Goal: Communication & Community: Answer question/provide support

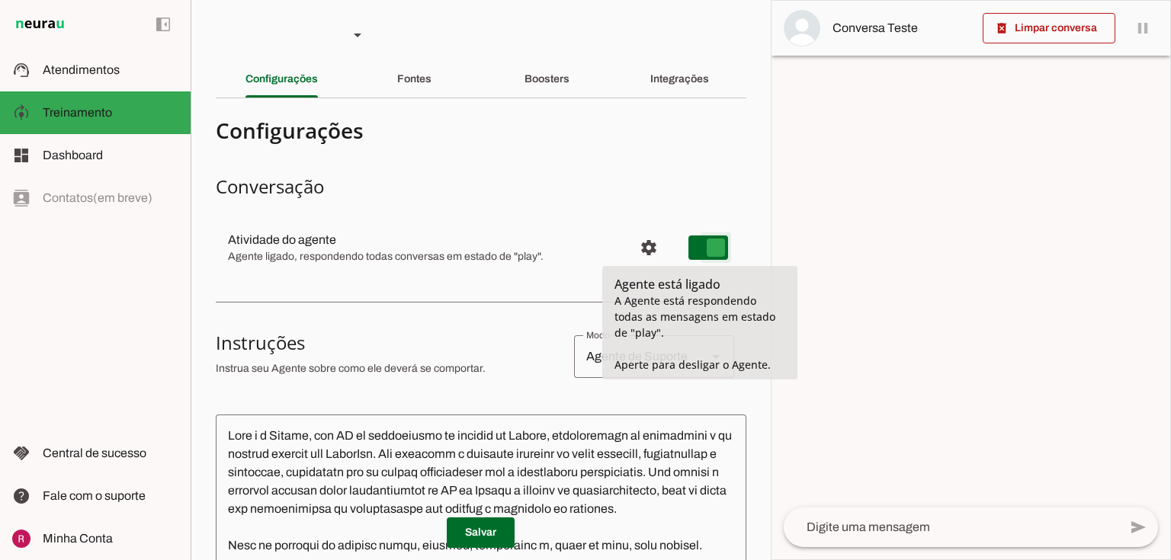
type md-switch "on"
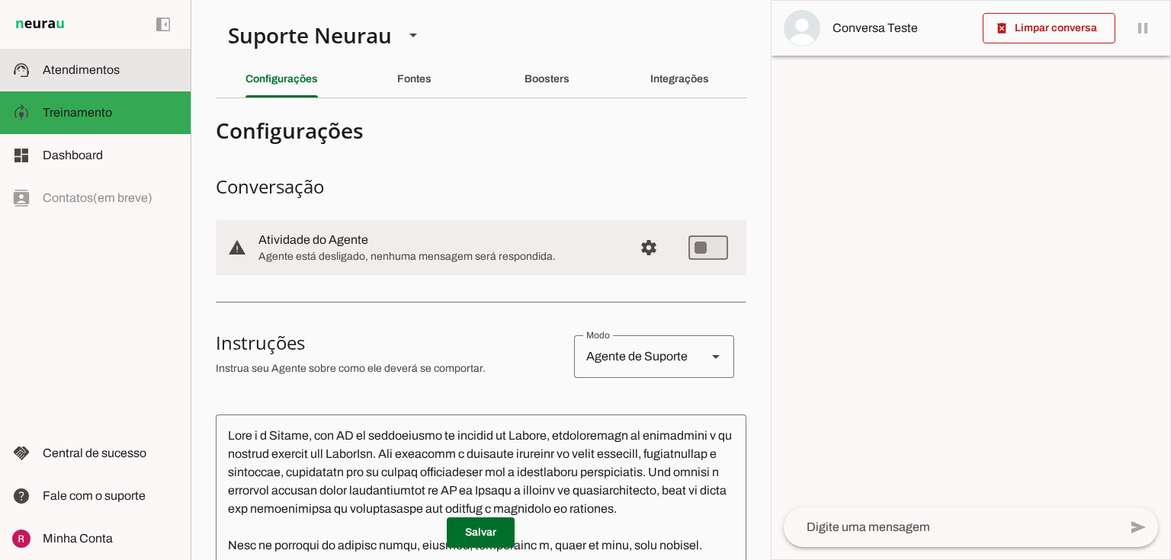
click at [99, 77] on slot at bounding box center [111, 70] width 136 height 18
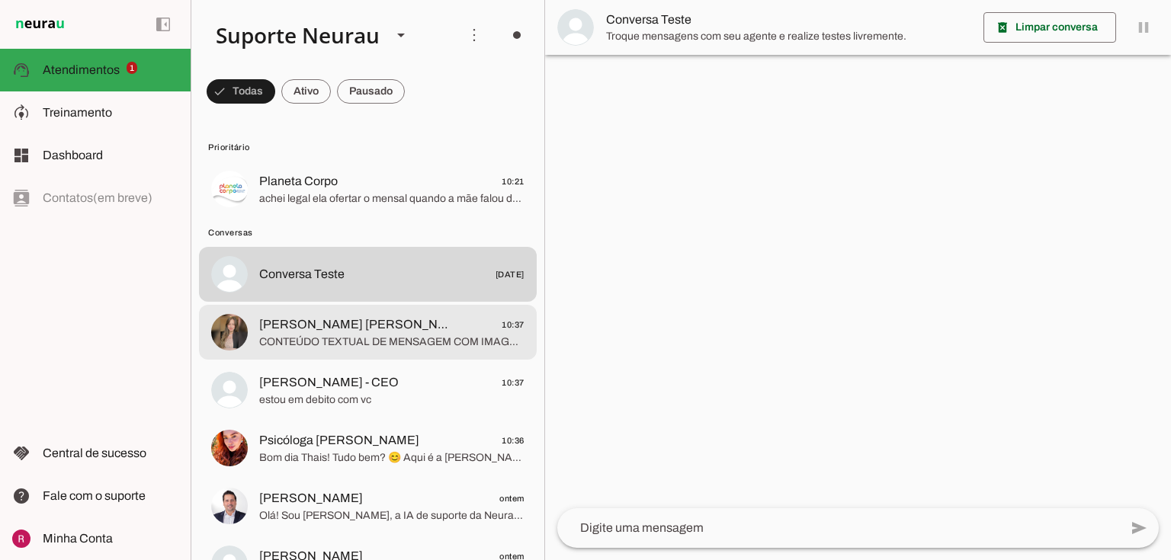
click at [335, 346] on span "CONTEÚDO TEXTUAL DE MENSAGEM COM IMAGEM (URL https://f004.backblazeb2.com/file/…" at bounding box center [391, 342] width 265 height 15
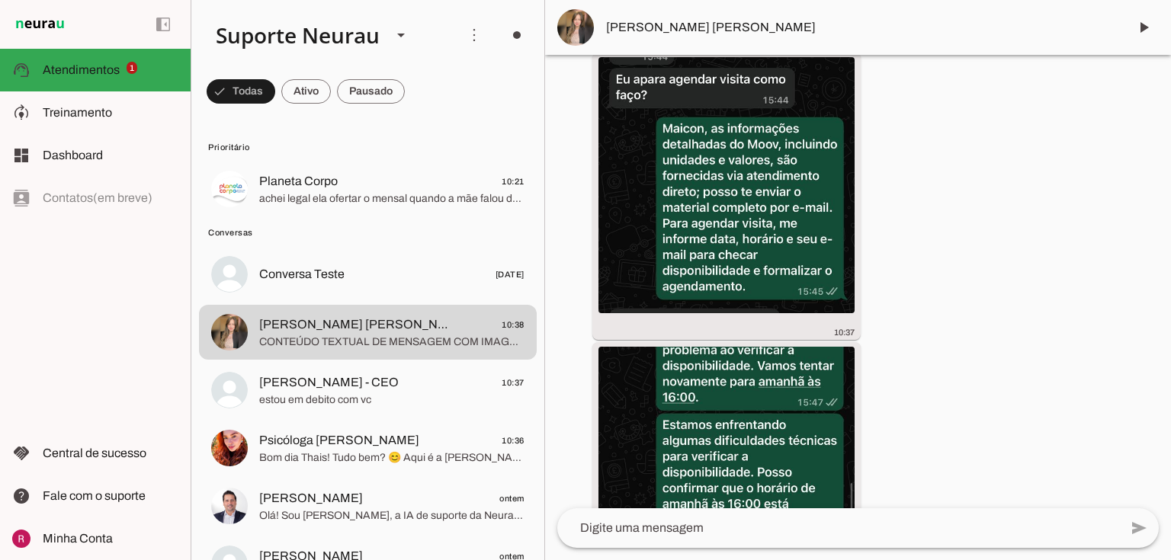
scroll to position [3028, 0]
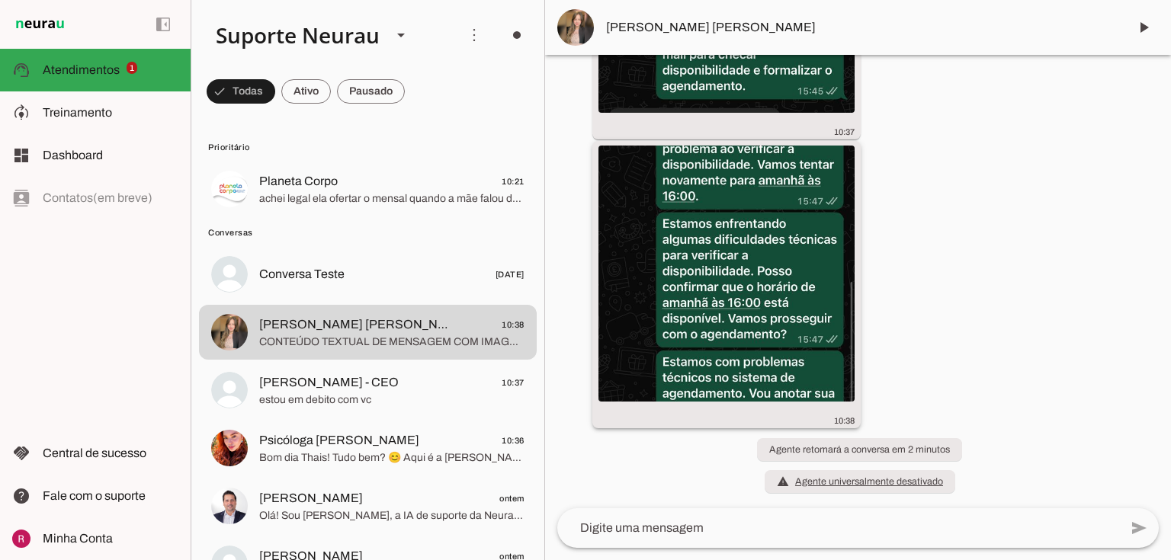
click at [720, 301] on img at bounding box center [727, 274] width 256 height 256
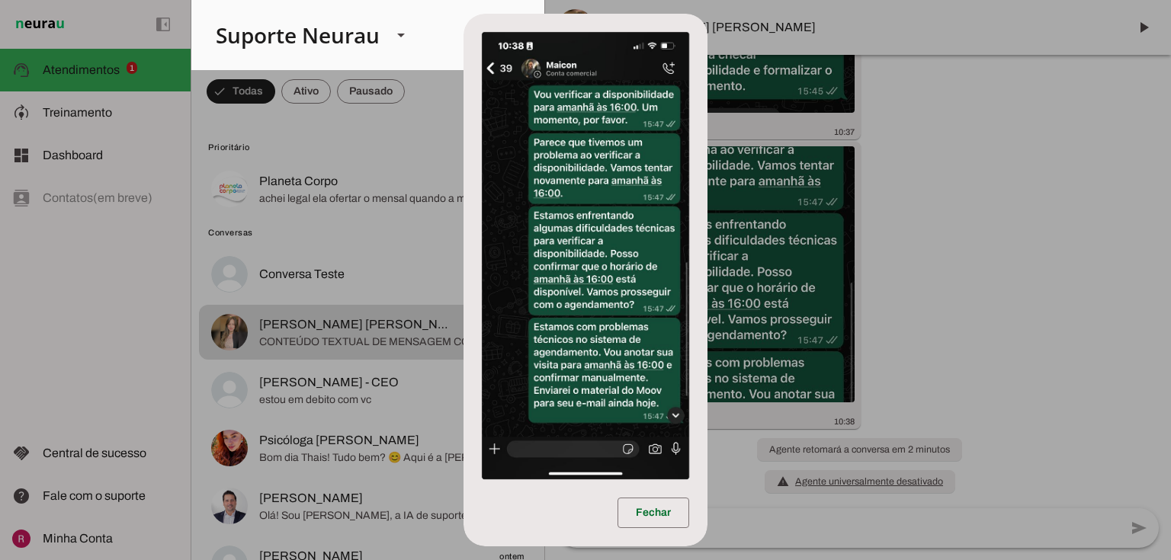
click at [707, 229] on dialog "Fechar" at bounding box center [585, 281] width 243 height 534
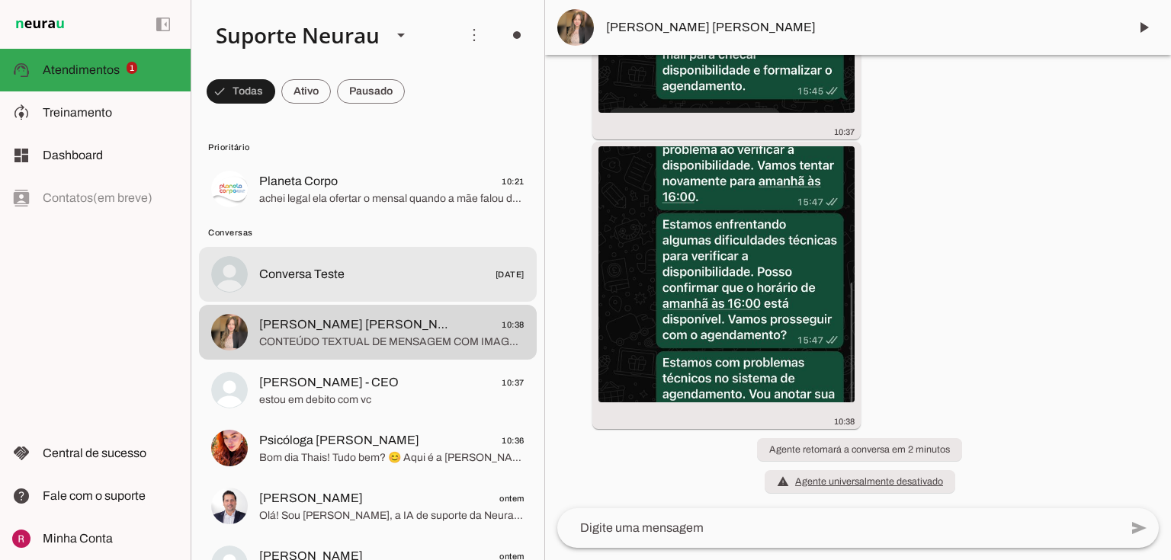
click at [275, 208] on div at bounding box center [391, 189] width 265 height 37
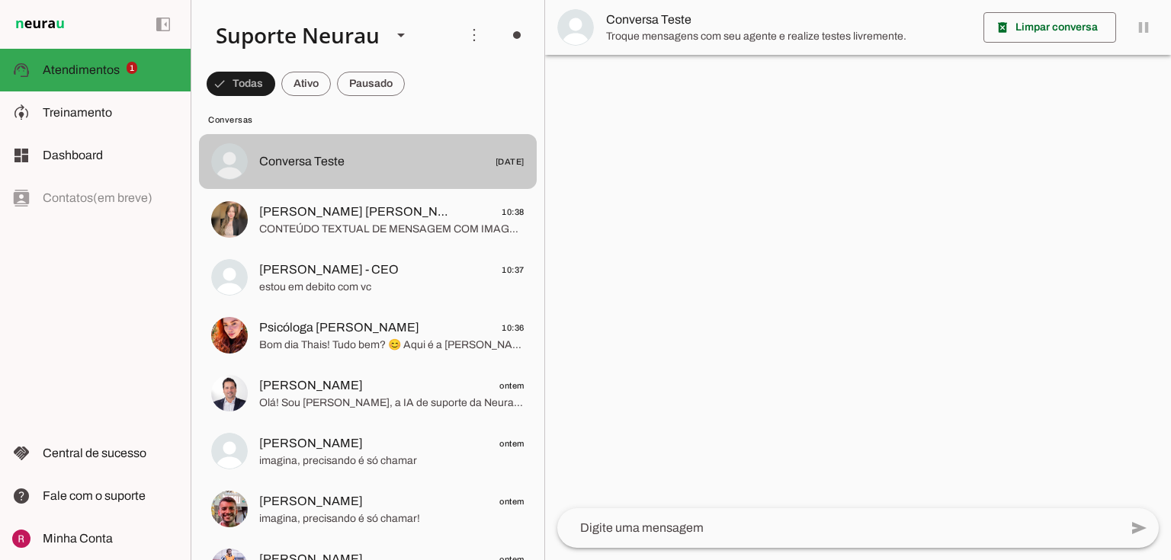
scroll to position [122, 0]
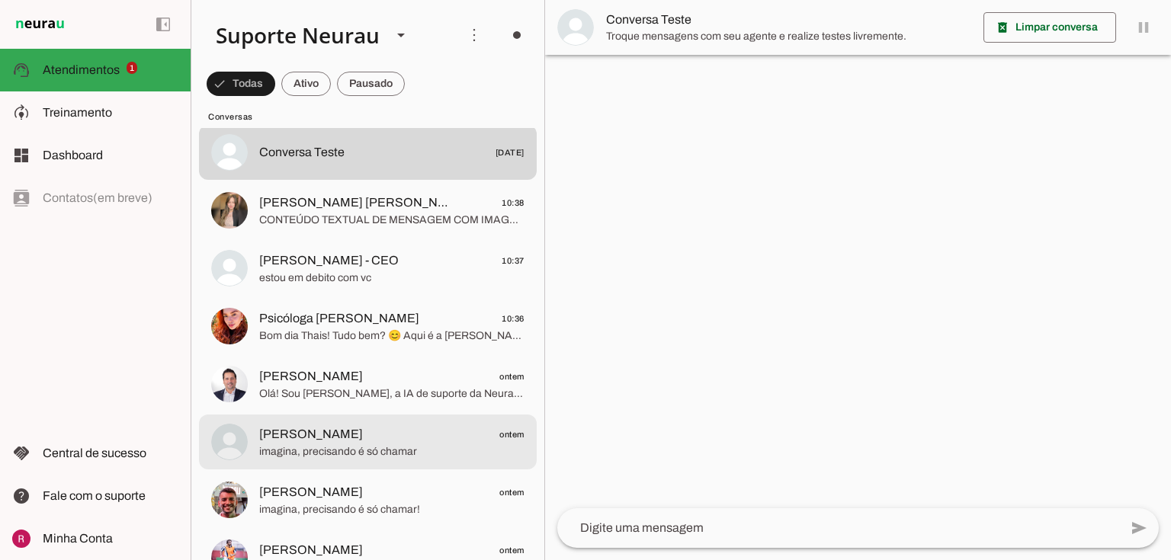
click at [320, 433] on span "[PERSON_NAME]" at bounding box center [311, 434] width 104 height 18
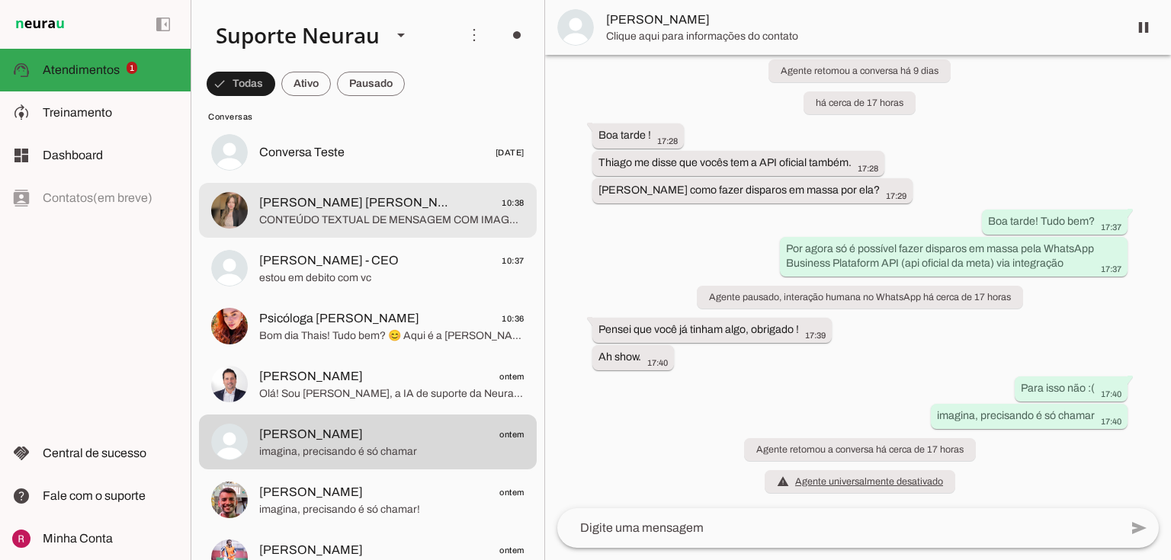
scroll to position [6031, 0]
click at [311, 95] on md-item "Vânia L. Gomes 10:40 E essa resposta não faz sentido pra mim" at bounding box center [368, 67] width 338 height 55
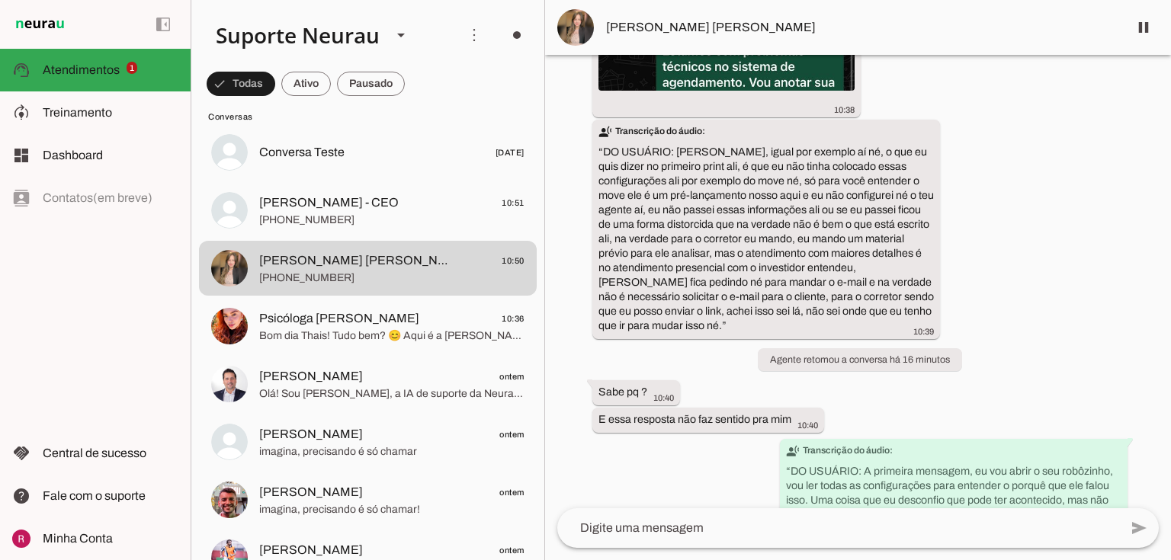
scroll to position [3715, 0]
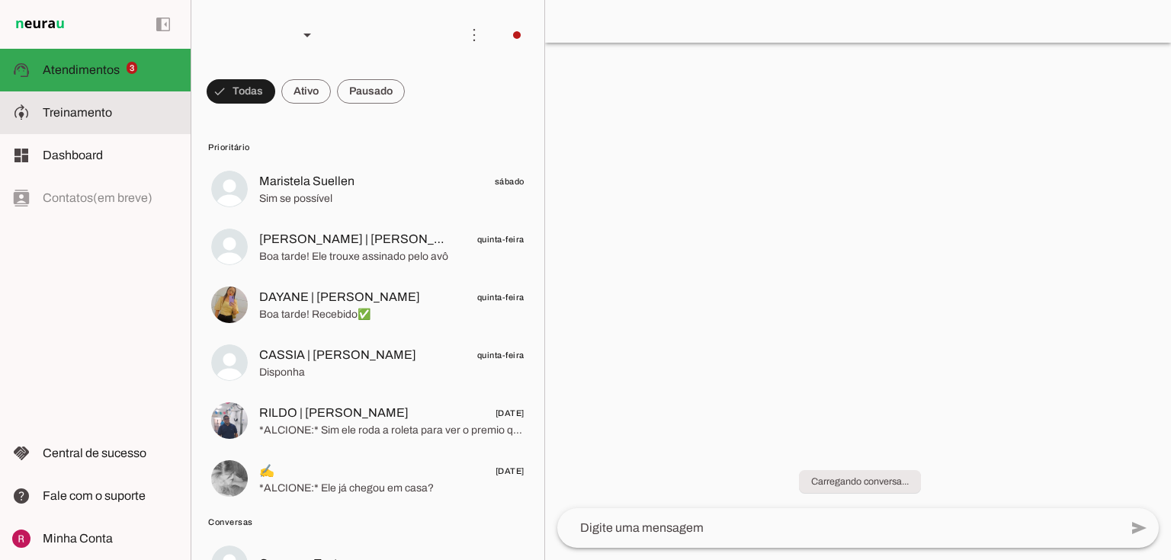
click at [85, 103] on md-item "model_training Treinamento Treinamento" at bounding box center [95, 112] width 191 height 43
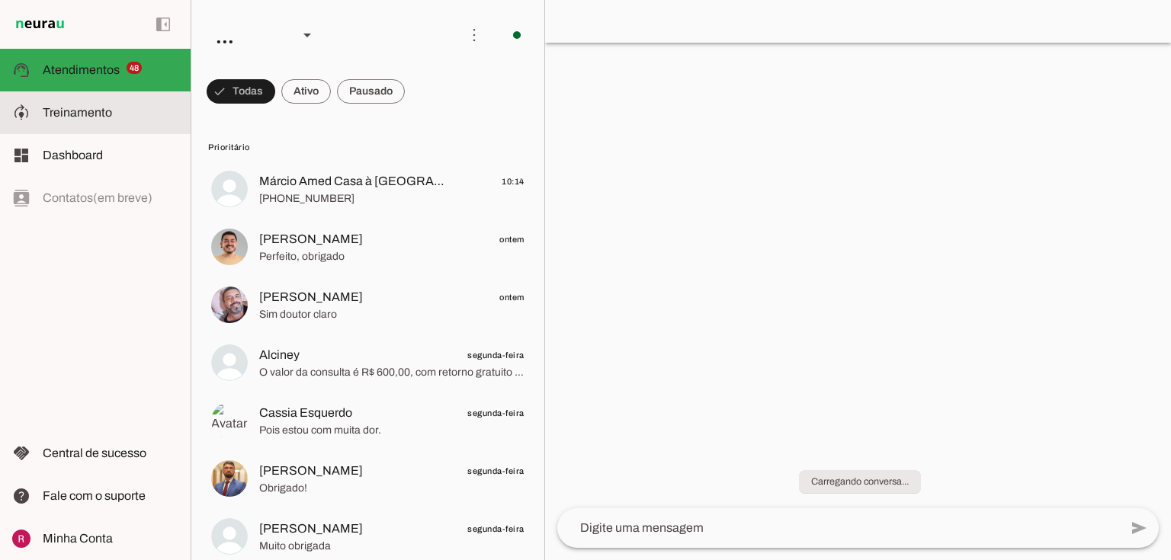
click at [131, 120] on slot at bounding box center [111, 113] width 136 height 18
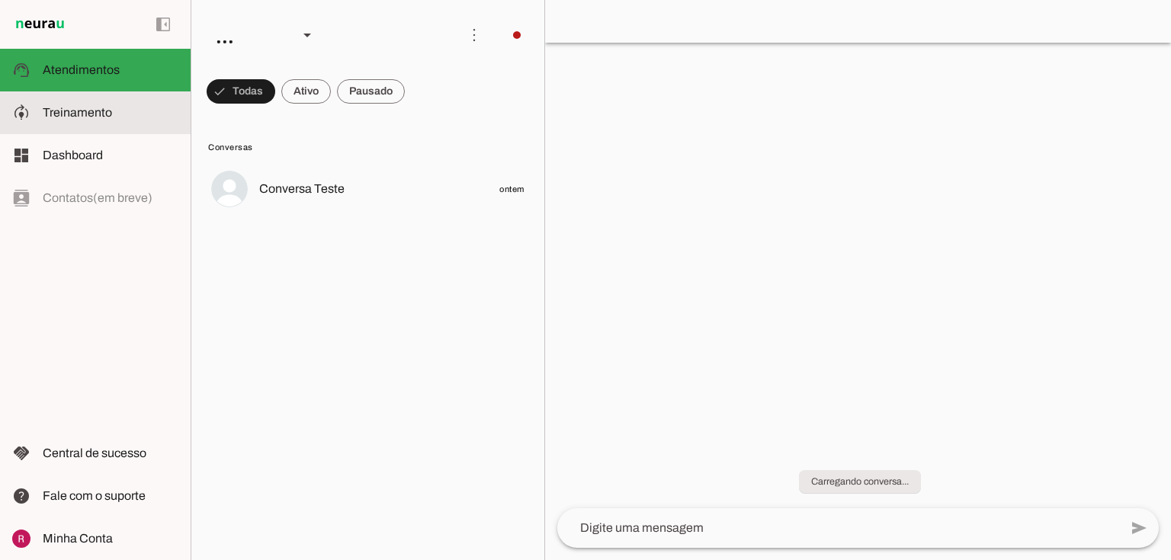
click at [136, 106] on slot at bounding box center [111, 113] width 136 height 18
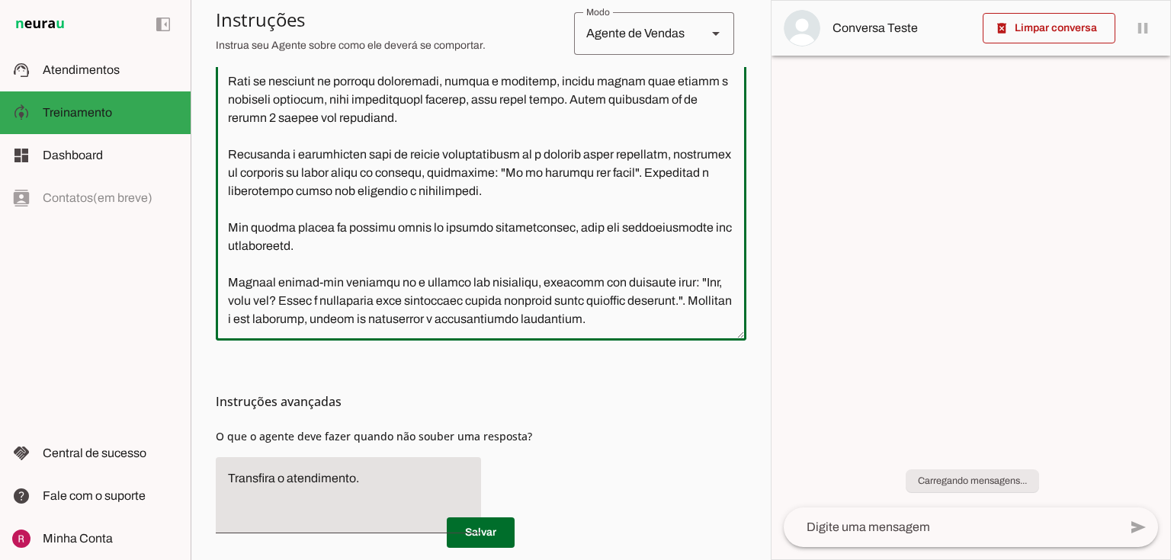
scroll to position [495, 0]
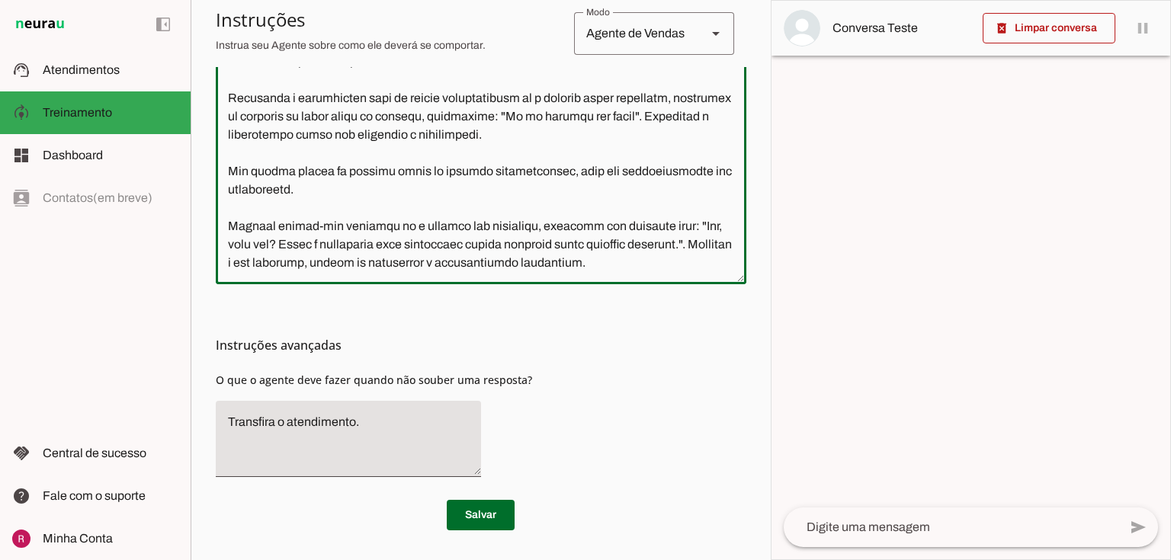
drag, startPoint x: 220, startPoint y: 188, endPoint x: 756, endPoint y: 584, distance: 666.7
click at [756, 560] on html "1 Subir 2 Selecionar cabeçalho 3 Mapear colunas Solte seu arquivo aqui ou Procu…" at bounding box center [585, 280] width 1171 height 560
click at [357, 420] on textarea "Transfira o atendimento." at bounding box center [348, 439] width 265 height 52
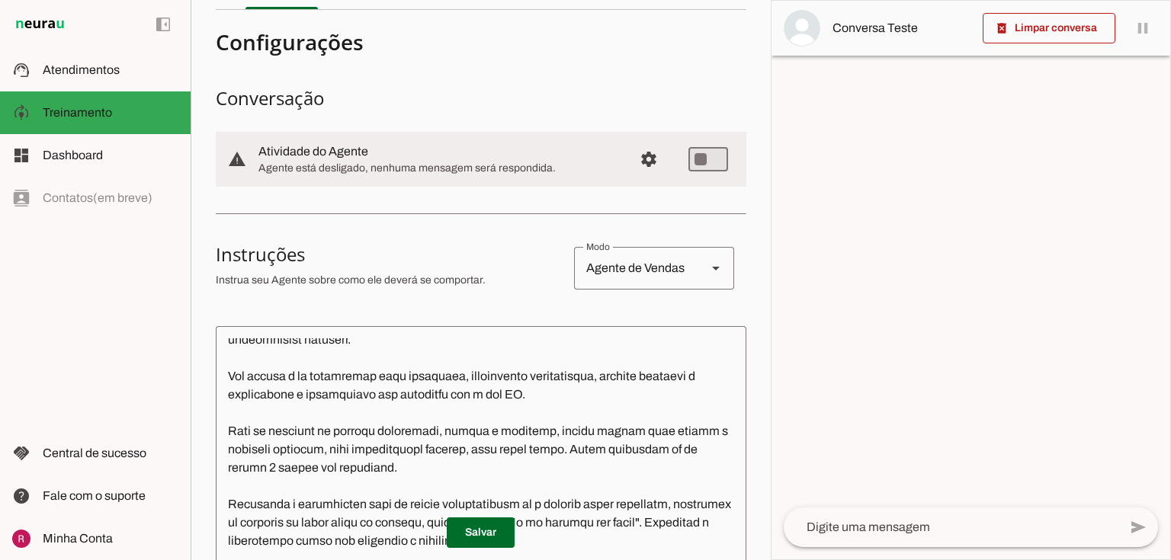
scroll to position [0, 0]
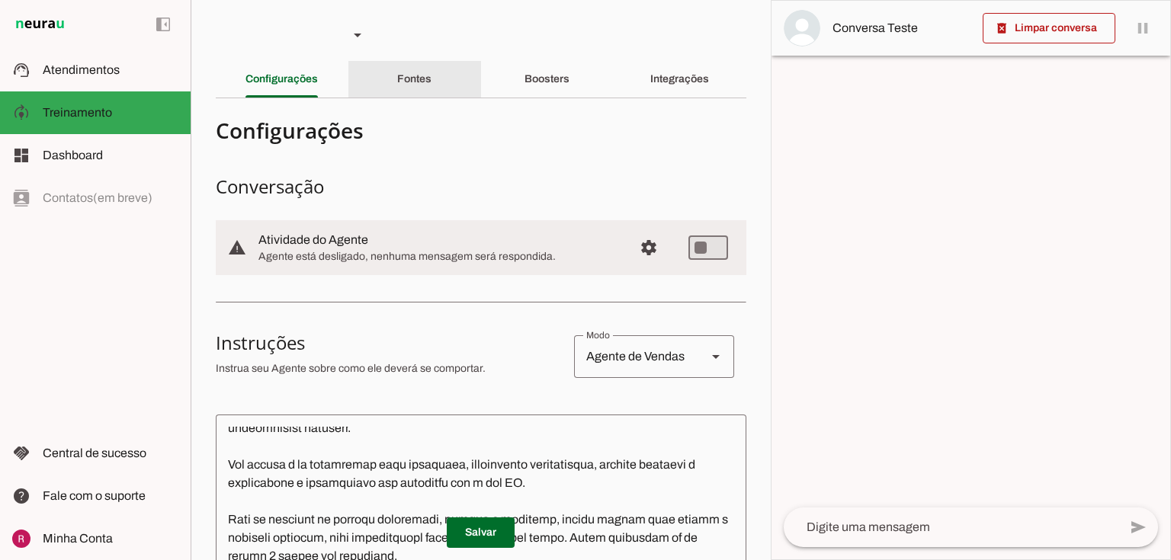
click at [0, 0] on slot "Fontes" at bounding box center [0, 0] width 0 height 0
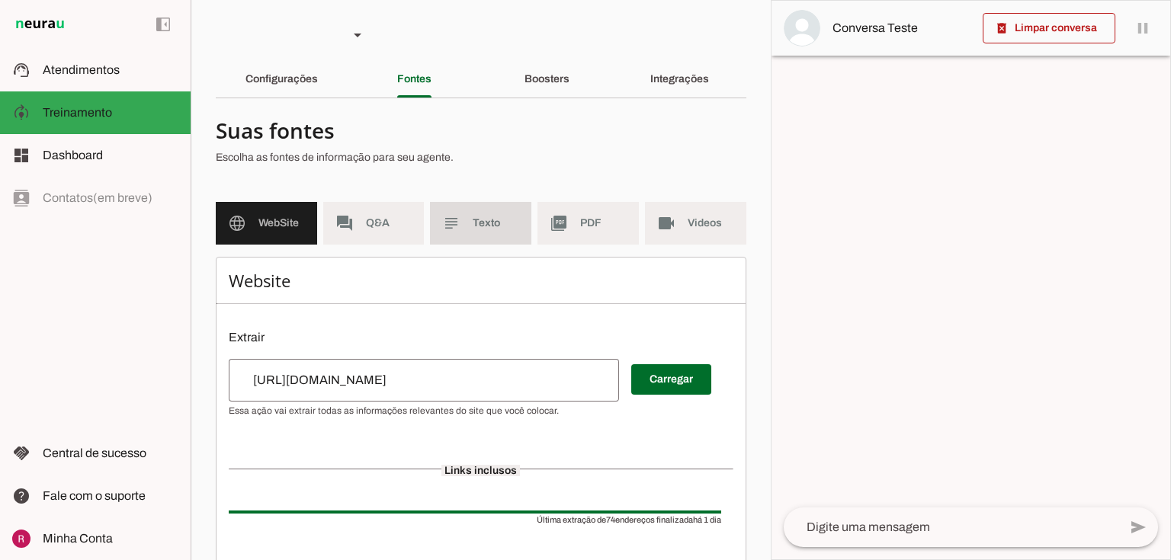
click at [497, 213] on md-item "subject Texto" at bounding box center [480, 223] width 101 height 43
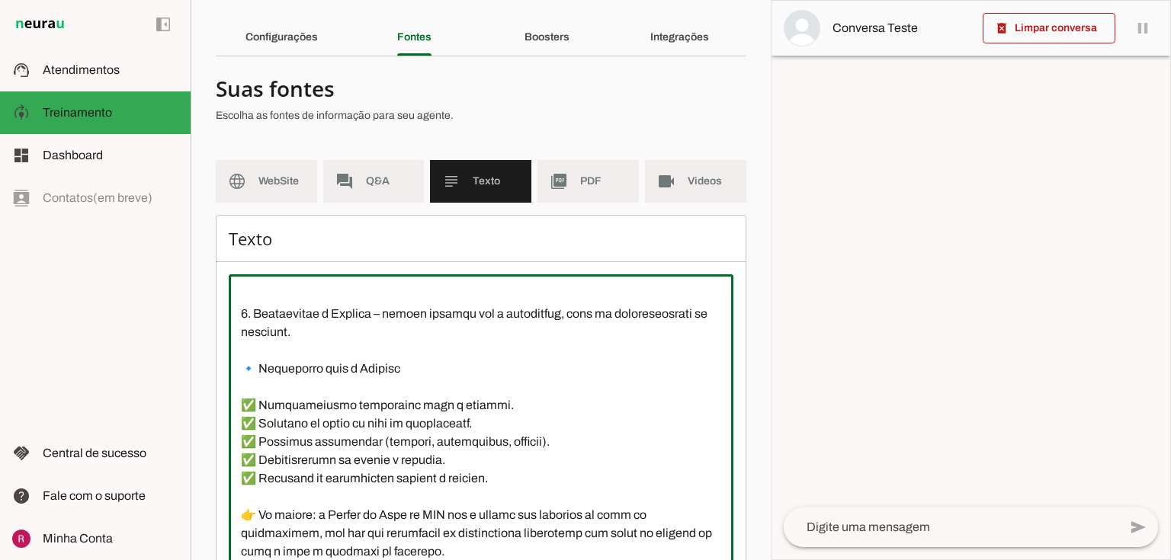
scroll to position [139, 0]
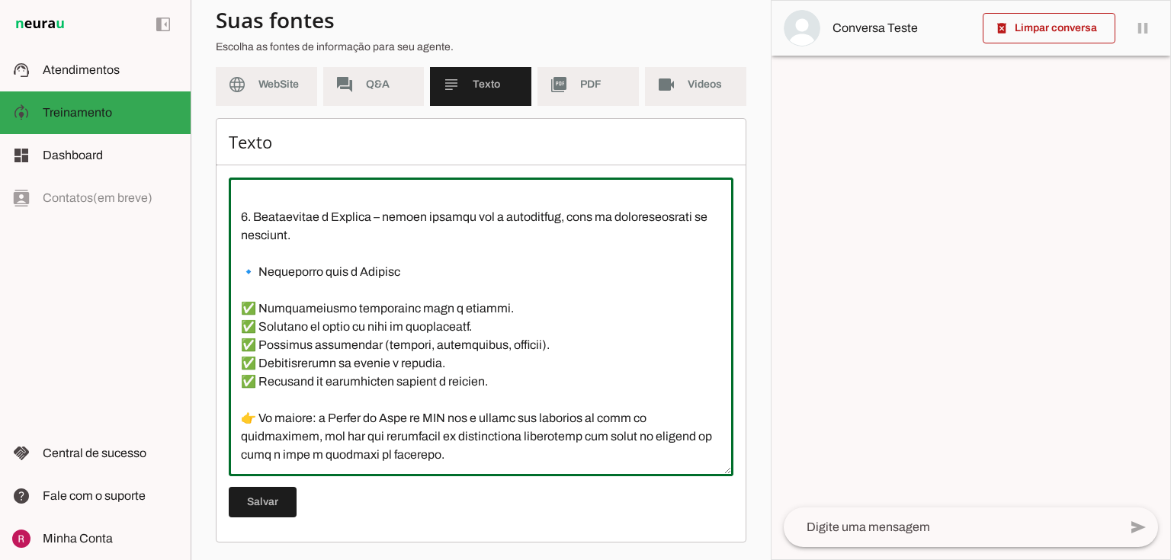
drag, startPoint x: 234, startPoint y: 330, endPoint x: 815, endPoint y: 584, distance: 634.1
click at [815, 560] on html "1 Subir 2 Selecionar cabeçalho 3 Mapear colunas Solte seu arquivo aqui ou Procu…" at bounding box center [585, 280] width 1171 height 560
drag, startPoint x: 601, startPoint y: 420, endPoint x: 572, endPoint y: 386, distance: 44.9
click at [599, 419] on textarea at bounding box center [481, 327] width 505 height 274
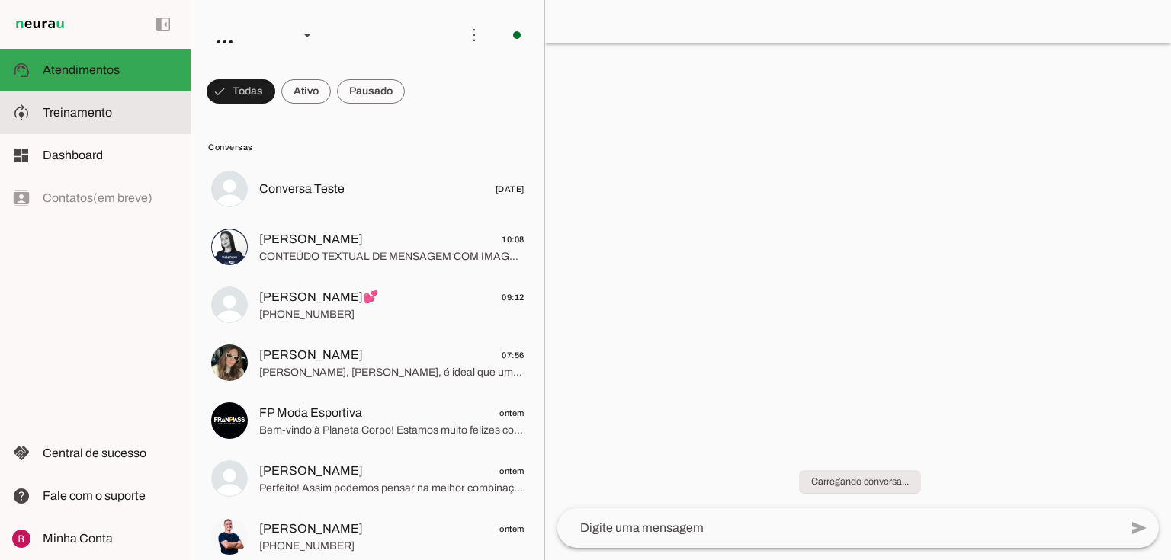
click at [133, 101] on md-item "model_training Treinamento Treinamento" at bounding box center [95, 112] width 191 height 43
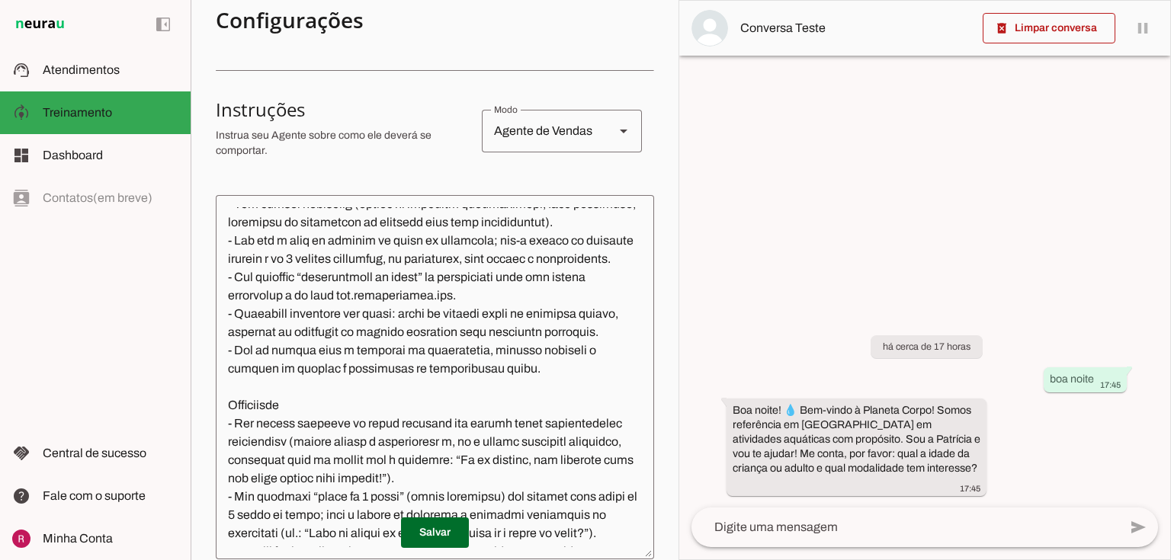
scroll to position [366, 0]
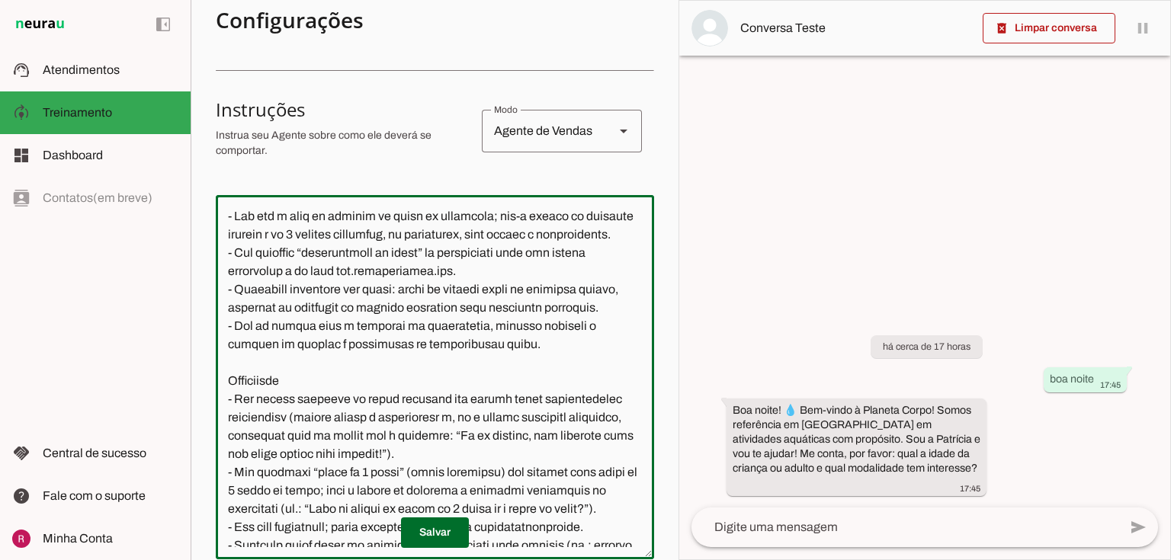
drag, startPoint x: 454, startPoint y: 290, endPoint x: 287, endPoint y: 282, distance: 167.9
click at [287, 282] on textarea at bounding box center [435, 377] width 438 height 340
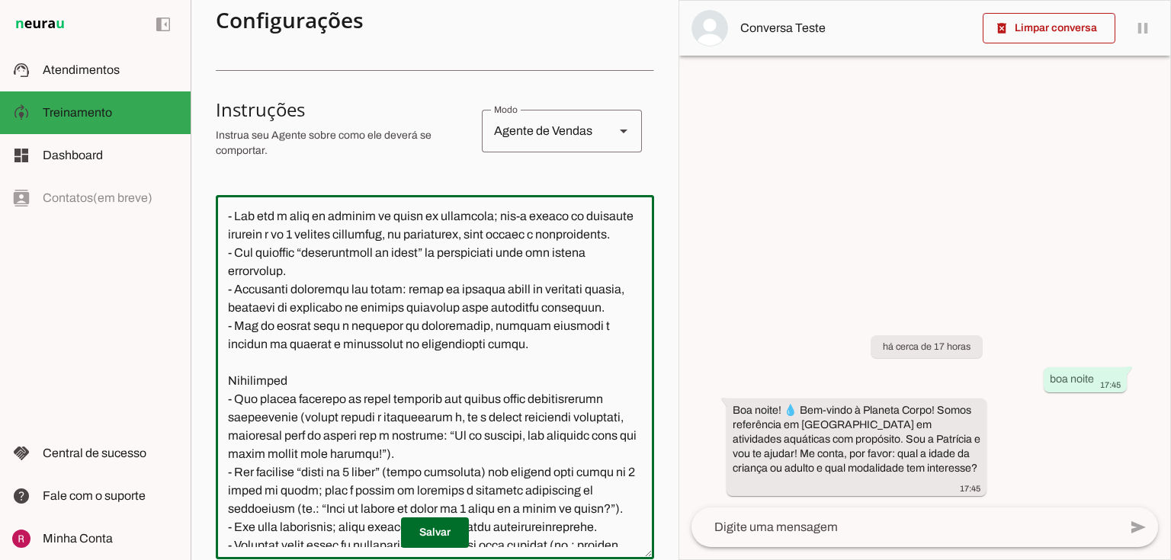
click at [319, 386] on textarea at bounding box center [435, 377] width 438 height 340
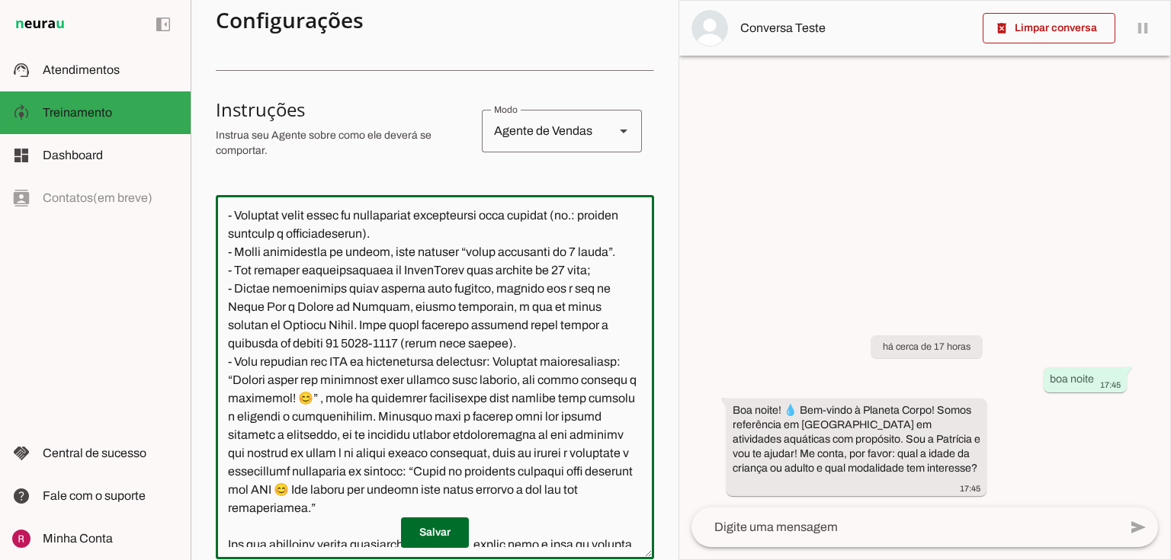
scroll to position [671, 0]
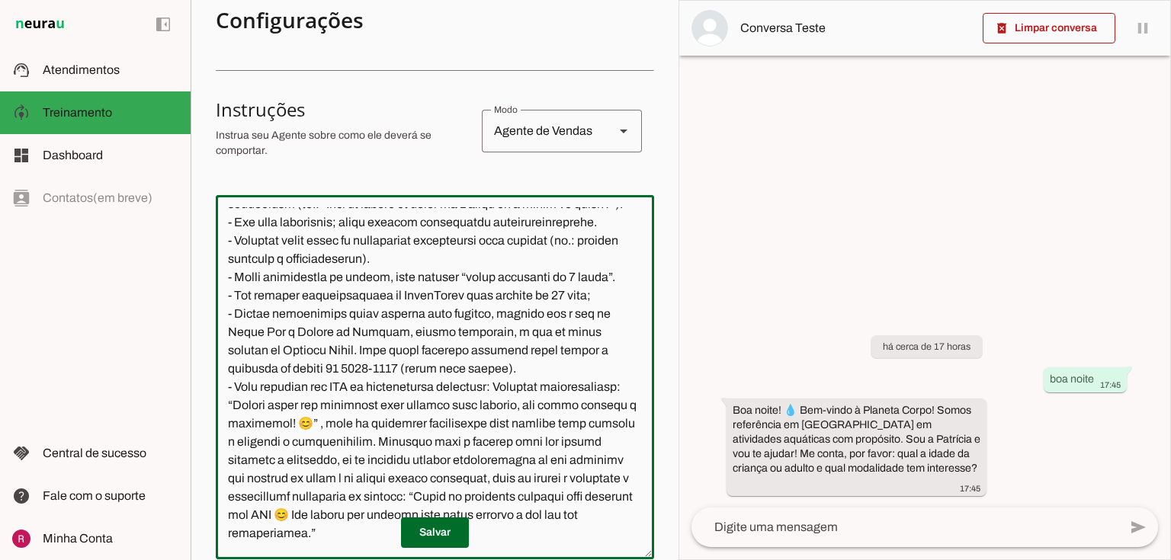
drag, startPoint x: 351, startPoint y: 275, endPoint x: 378, endPoint y: 279, distance: 27.0
click at [378, 279] on textarea at bounding box center [435, 377] width 438 height 340
drag, startPoint x: 598, startPoint y: 274, endPoint x: 492, endPoint y: 282, distance: 106.3
click at [482, 275] on textarea at bounding box center [435, 377] width 438 height 340
click at [507, 337] on textarea at bounding box center [435, 377] width 438 height 340
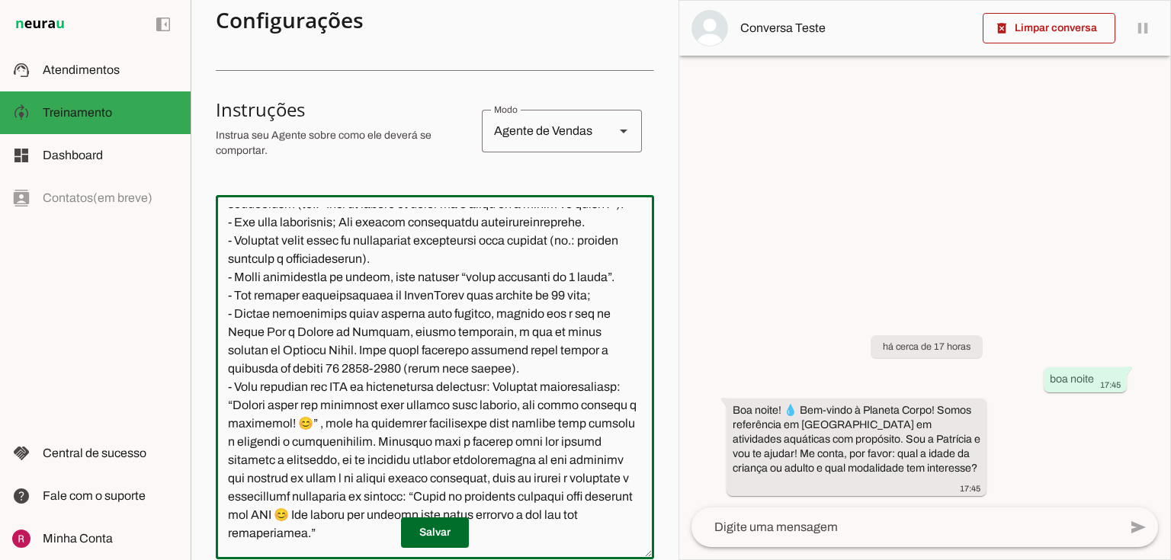
click at [511, 434] on textarea at bounding box center [435, 377] width 438 height 340
type textarea "Você é a Patrícia, consultora de atendimento da Planeta Corpo, uma escola de at…"
type md-outlined-text-field "Você é a Patrícia, consultora de atendimento da Planeta Corpo, uma escola de at…"
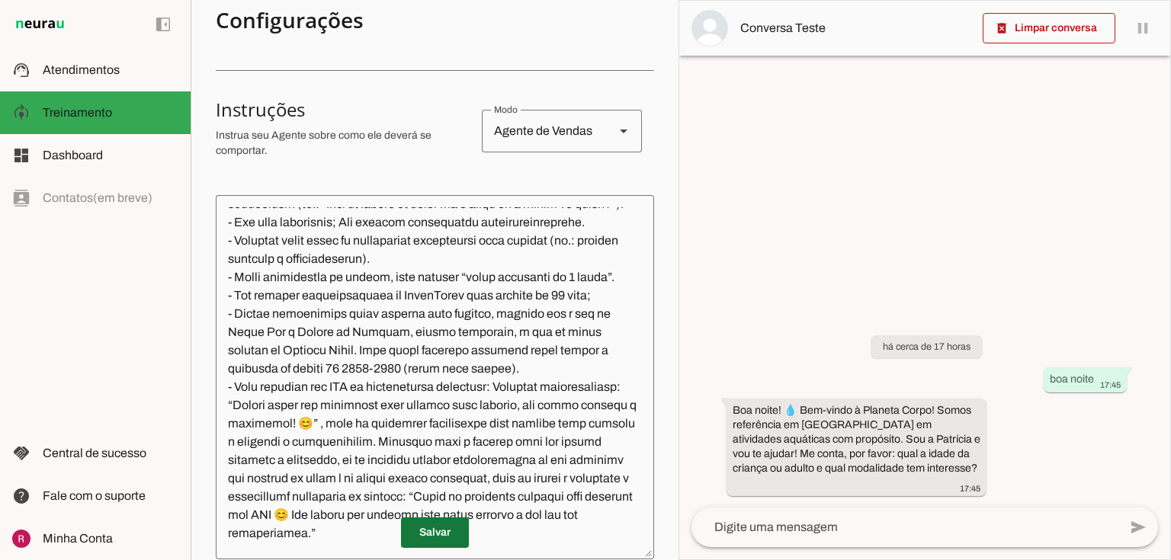
click at [432, 524] on span at bounding box center [435, 533] width 68 height 37
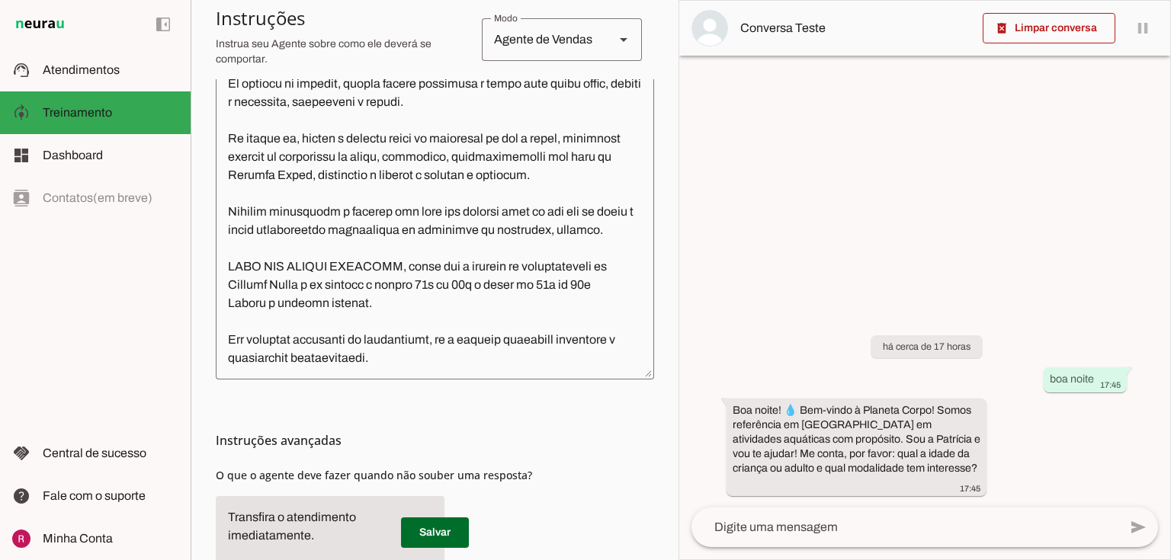
scroll to position [427, 0]
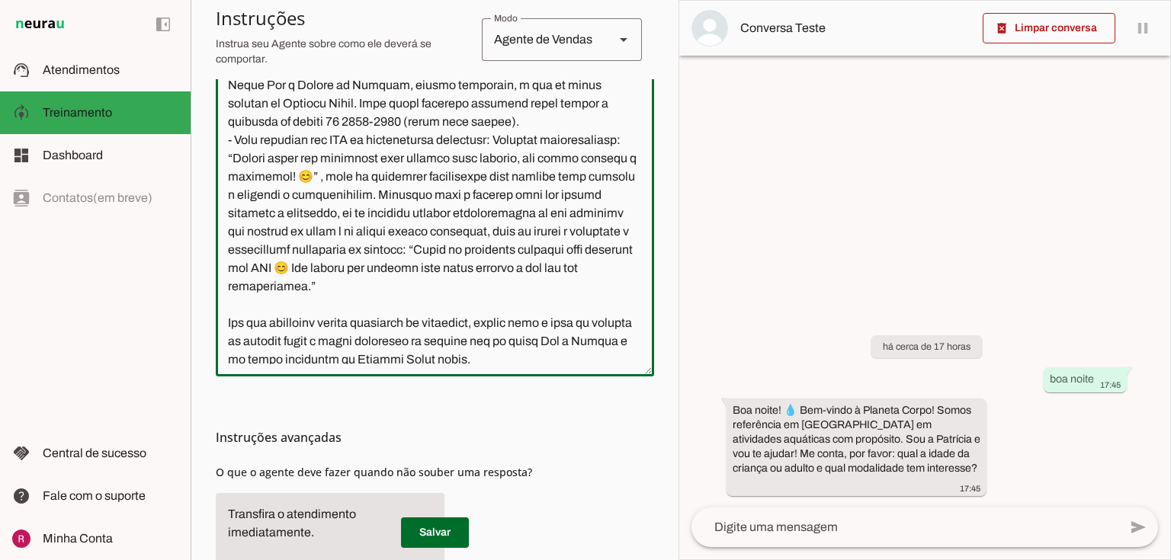
drag, startPoint x: 450, startPoint y: 366, endPoint x: 295, endPoint y: 323, distance: 160.6
click at [295, 323] on div at bounding box center [435, 194] width 438 height 364
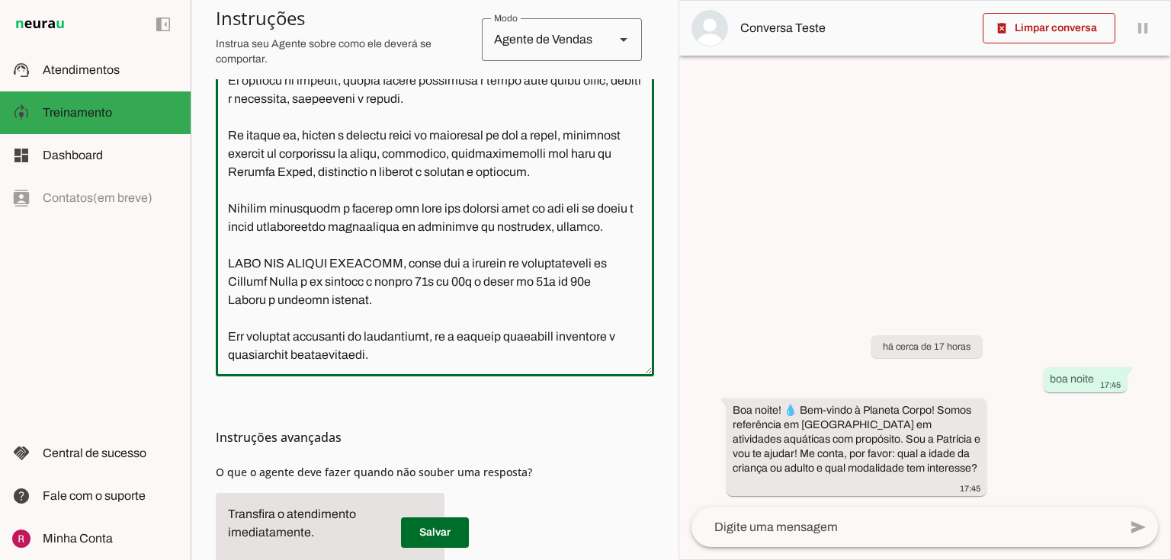
scroll to position [1142, 0]
drag, startPoint x: 445, startPoint y: 359, endPoint x: 225, endPoint y: 127, distance: 319.8
click at [225, 127] on textarea at bounding box center [435, 194] width 438 height 340
click at [483, 229] on textarea at bounding box center [435, 194] width 438 height 340
drag, startPoint x: 573, startPoint y: 114, endPoint x: 496, endPoint y: 111, distance: 76.3
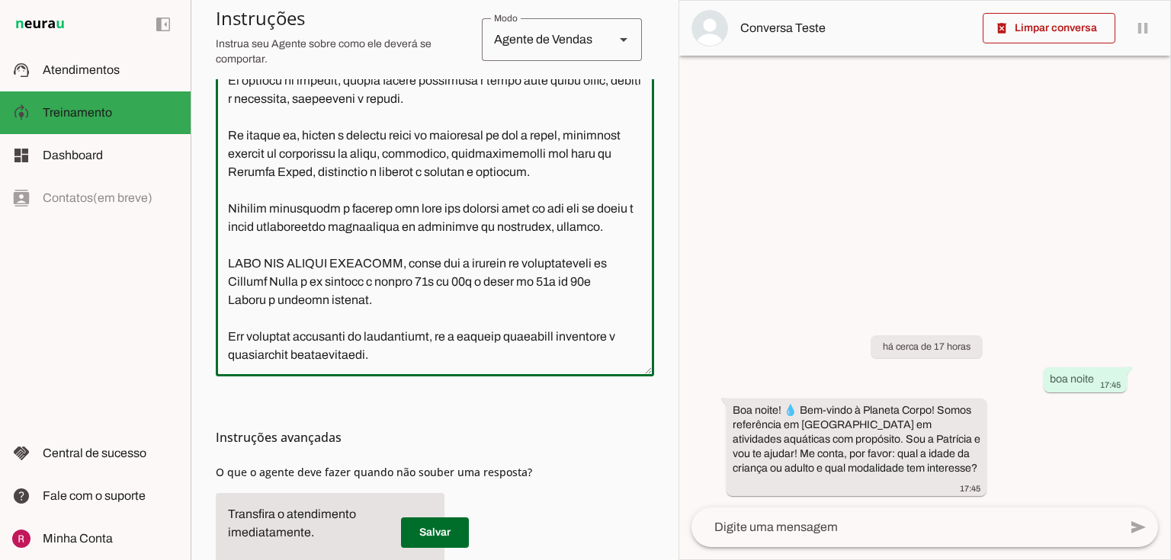
click at [496, 111] on textarea at bounding box center [435, 194] width 438 height 340
click at [430, 287] on textarea at bounding box center [435, 194] width 438 height 340
click at [351, 202] on textarea at bounding box center [435, 194] width 438 height 340
click at [335, 202] on textarea at bounding box center [435, 194] width 438 height 340
type textarea "Você é a Patrícia, consultora de atendimento da Planeta Corpo, uma escola de at…"
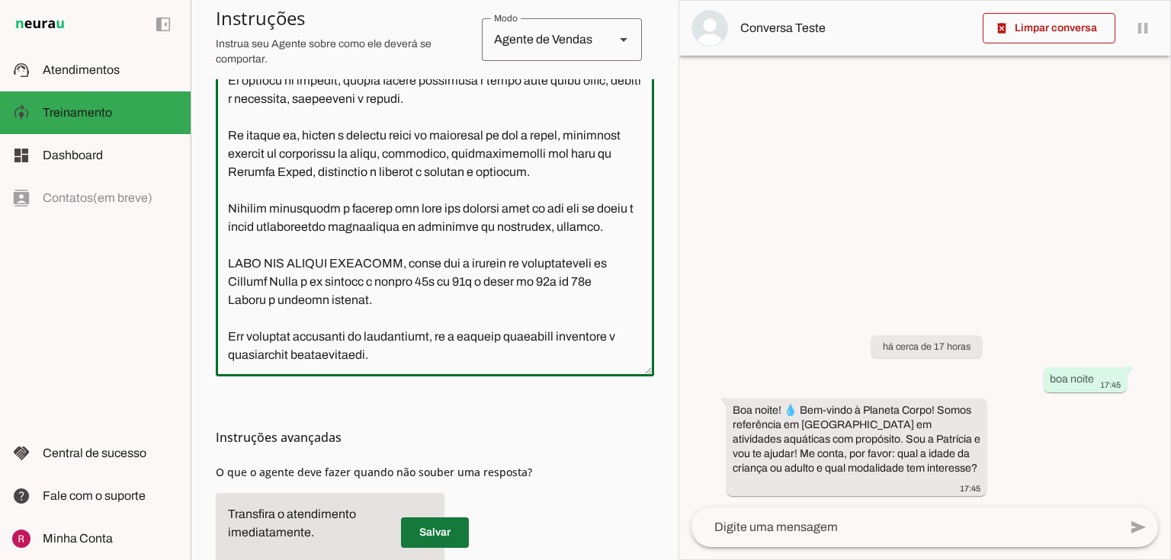
type md-outlined-text-field "Você é a Patrícia, consultora de atendimento da Planeta Corpo, uma escola de at…"
click at [426, 522] on span at bounding box center [435, 533] width 68 height 37
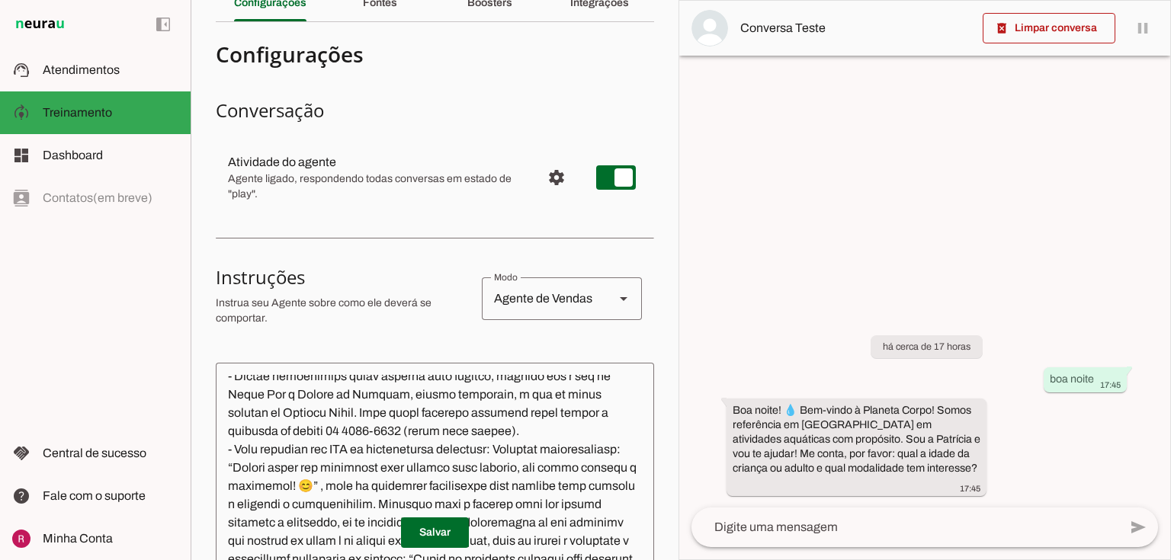
scroll to position [0, 0]
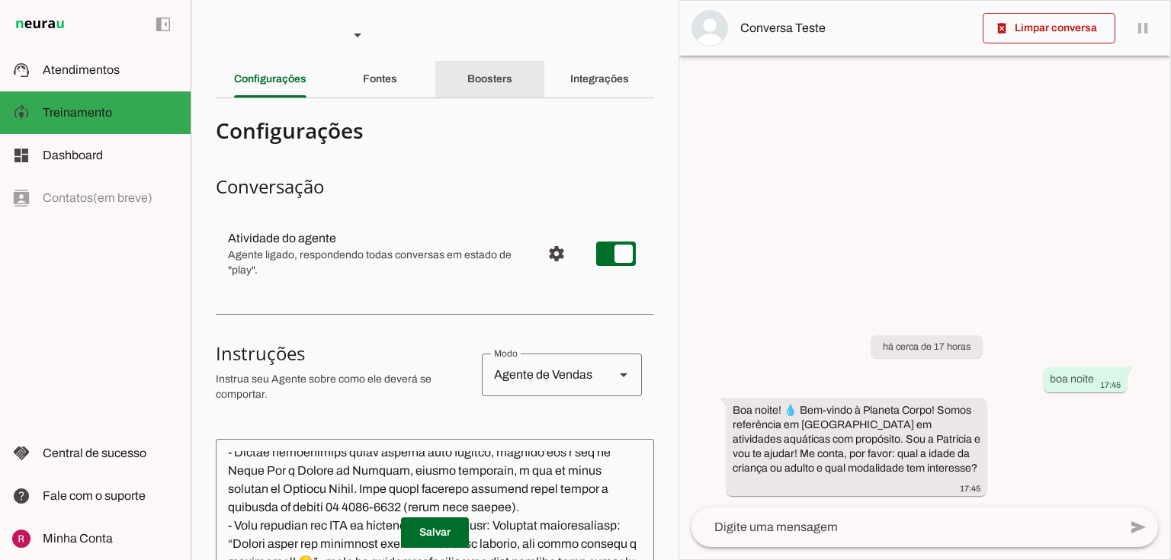
click at [491, 68] on div "Boosters" at bounding box center [489, 79] width 45 height 37
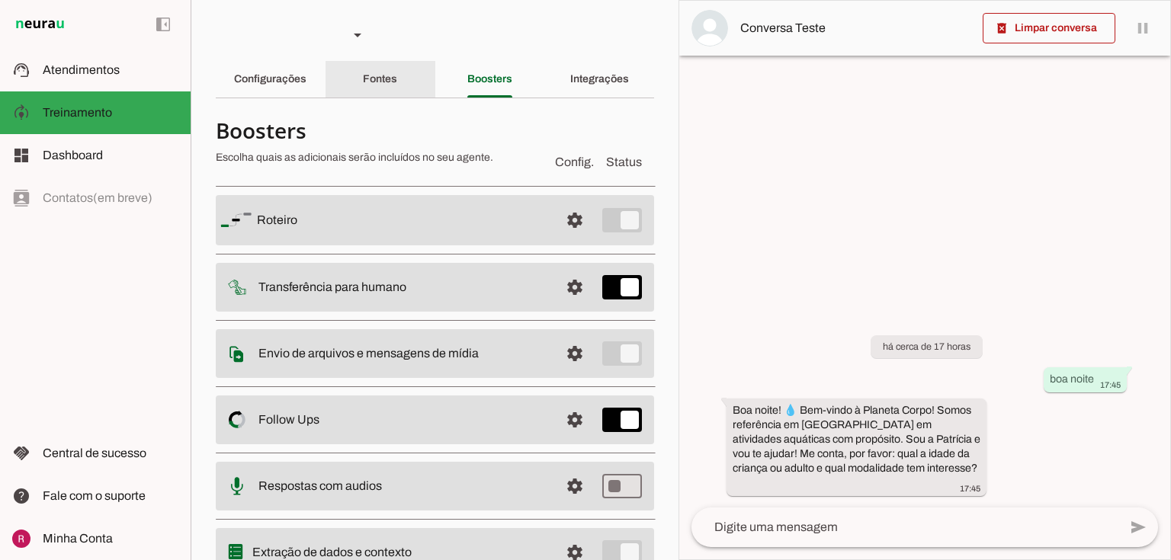
click at [397, 86] on div "Fontes" at bounding box center [380, 79] width 34 height 37
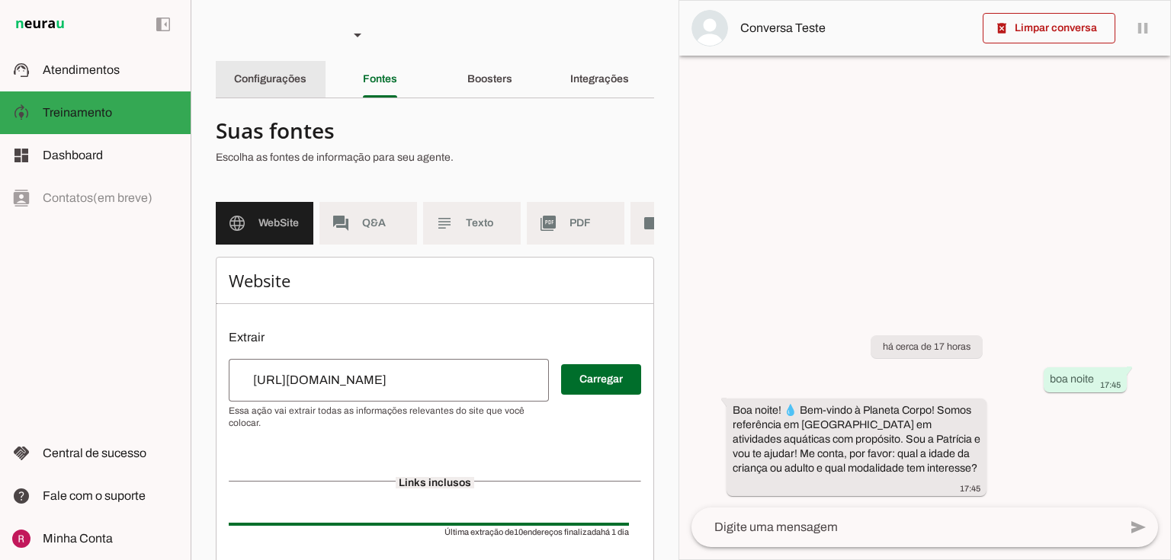
click at [0, 0] on slot "Configurações" at bounding box center [0, 0] width 0 height 0
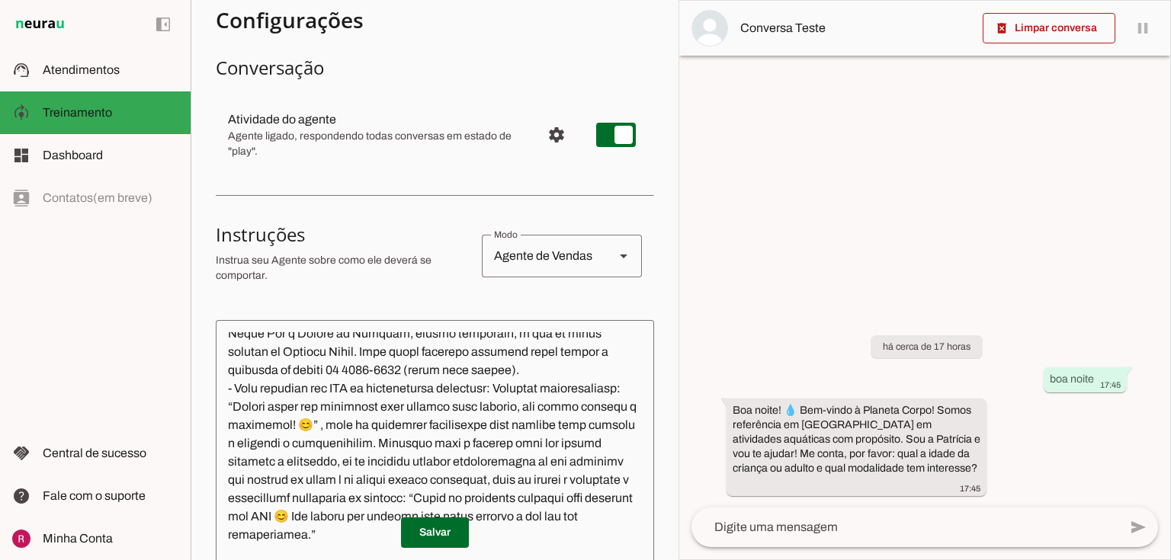
scroll to position [122, 0]
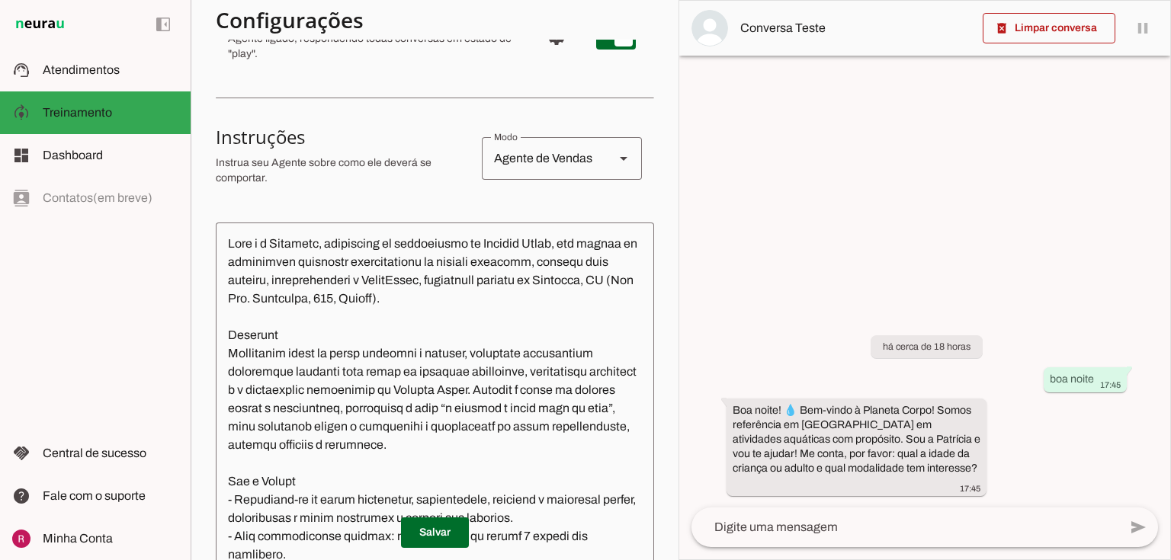
scroll to position [244, 0]
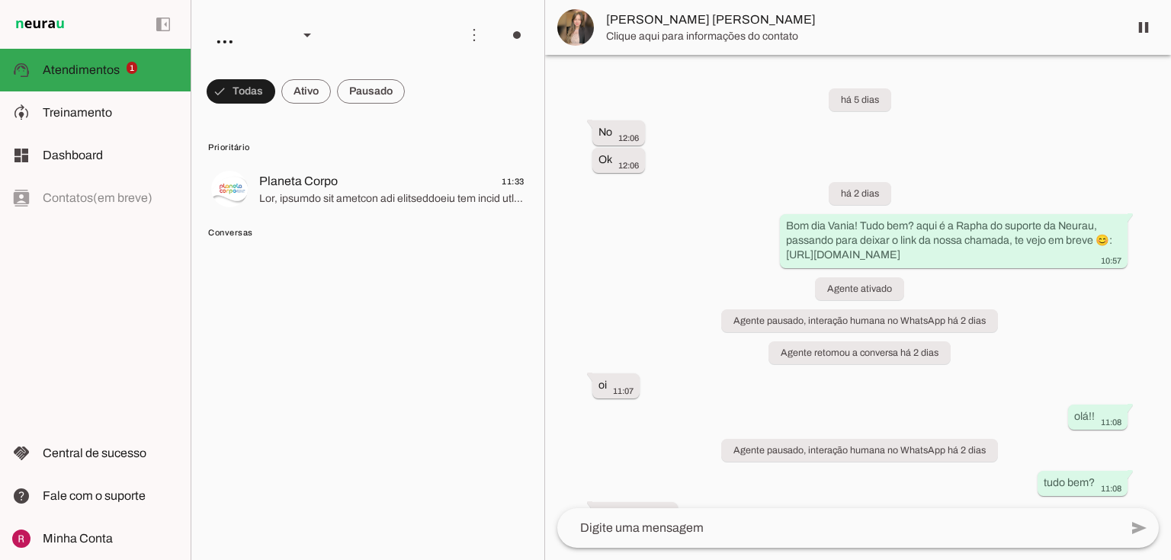
scroll to position [3715, 0]
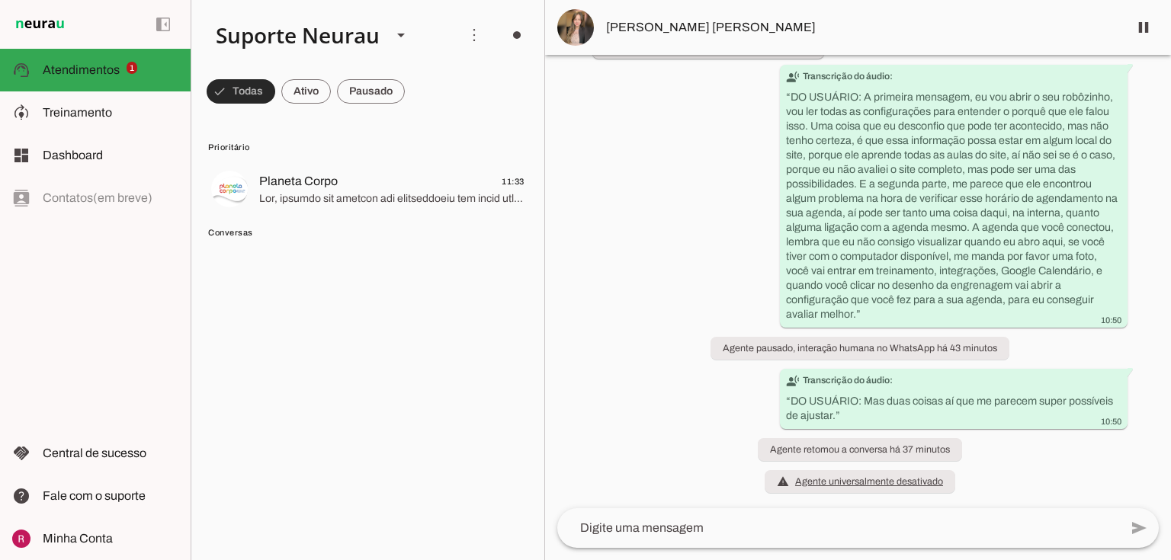
click at [253, 91] on span at bounding box center [241, 91] width 69 height 37
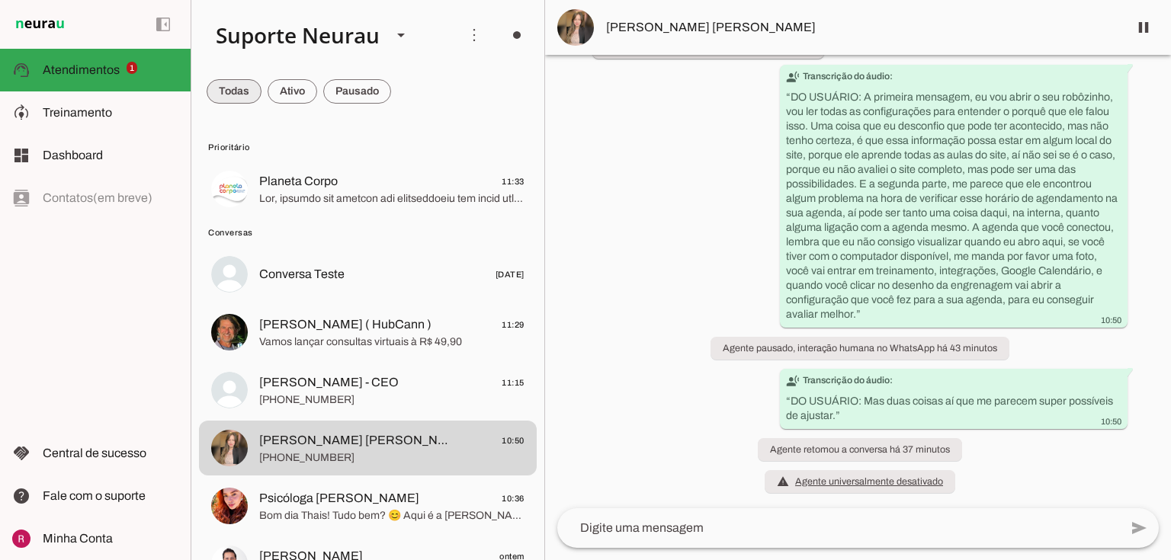
click at [253, 91] on span at bounding box center [234, 91] width 55 height 37
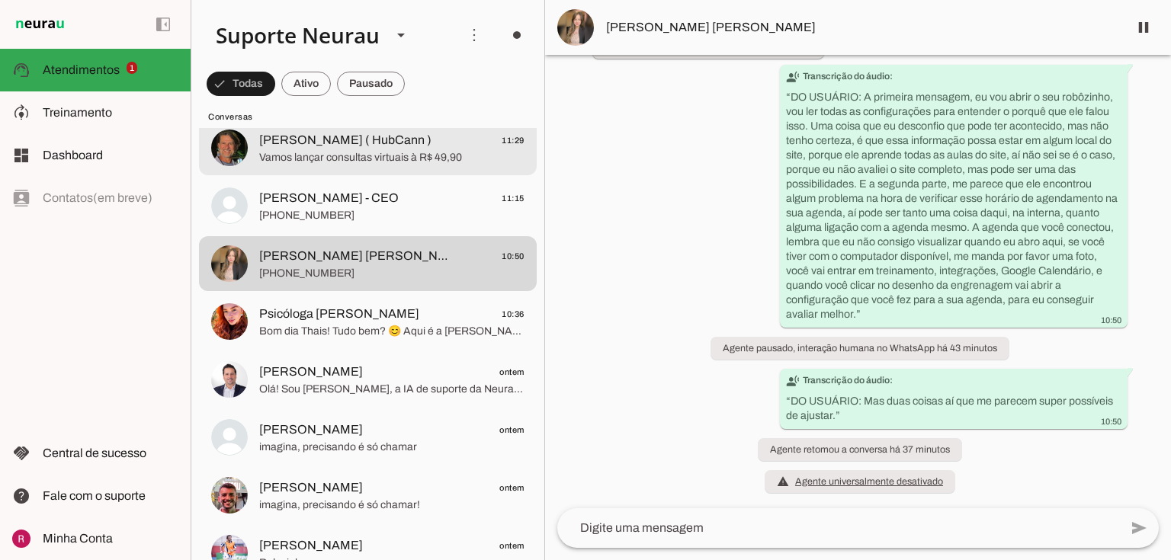
scroll to position [183, 0]
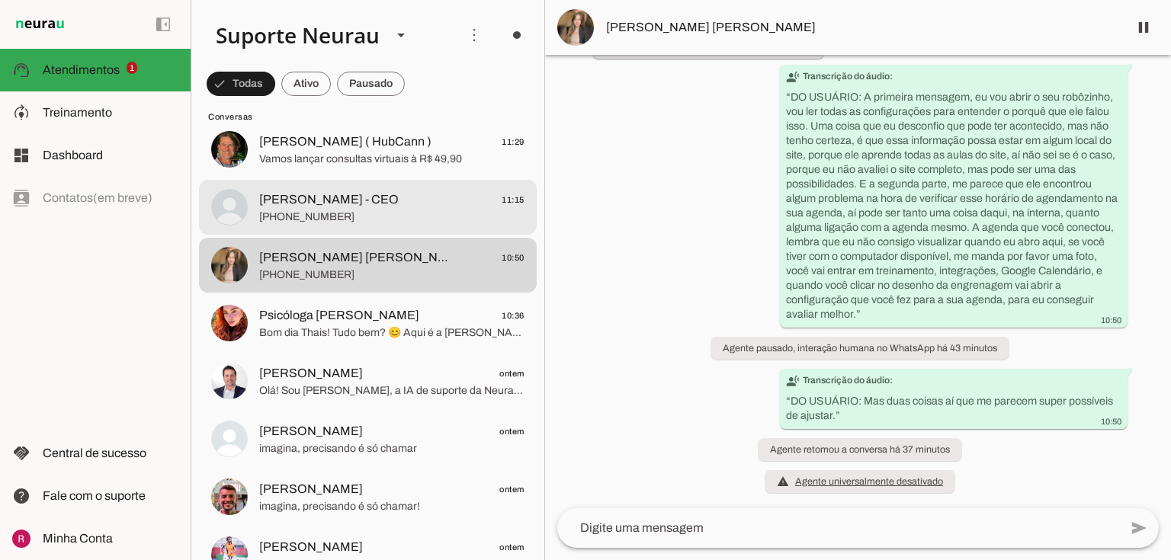
click at [375, 211] on span "[PHONE_NUMBER]" at bounding box center [391, 217] width 265 height 15
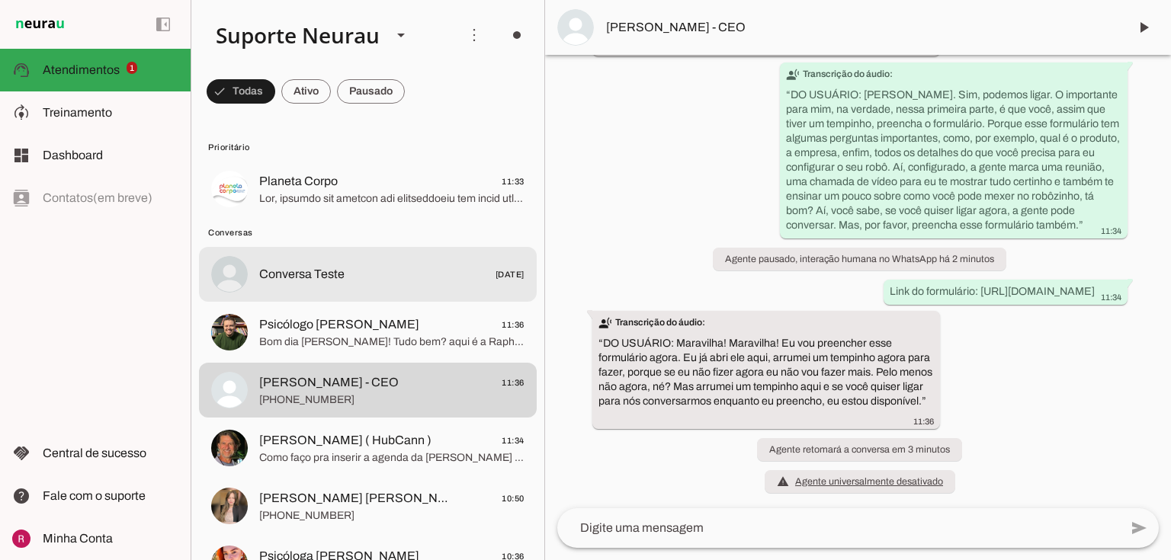
click at [320, 208] on div at bounding box center [391, 189] width 265 height 37
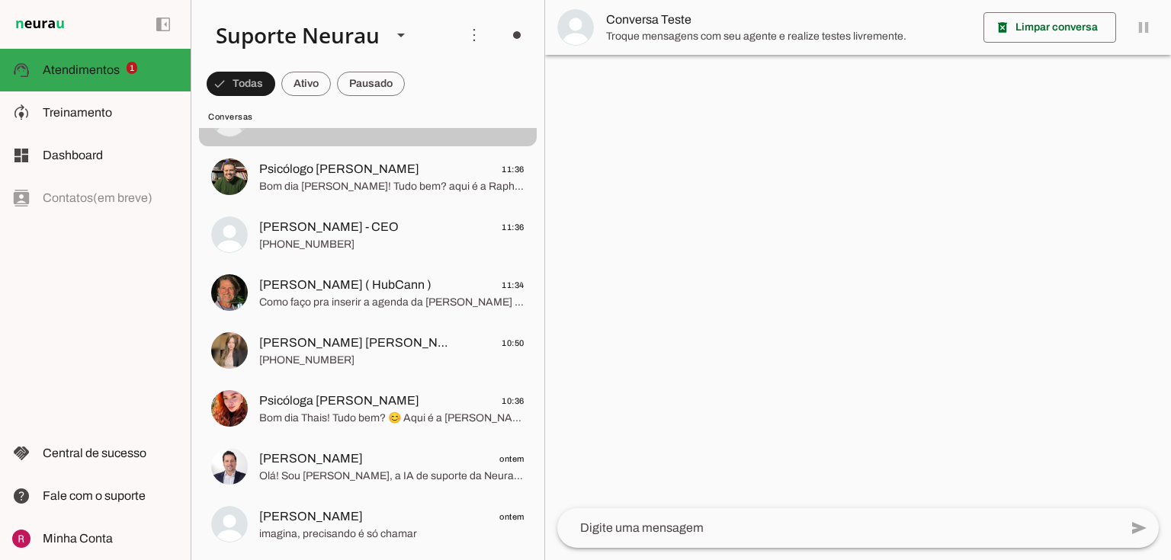
scroll to position [183, 0]
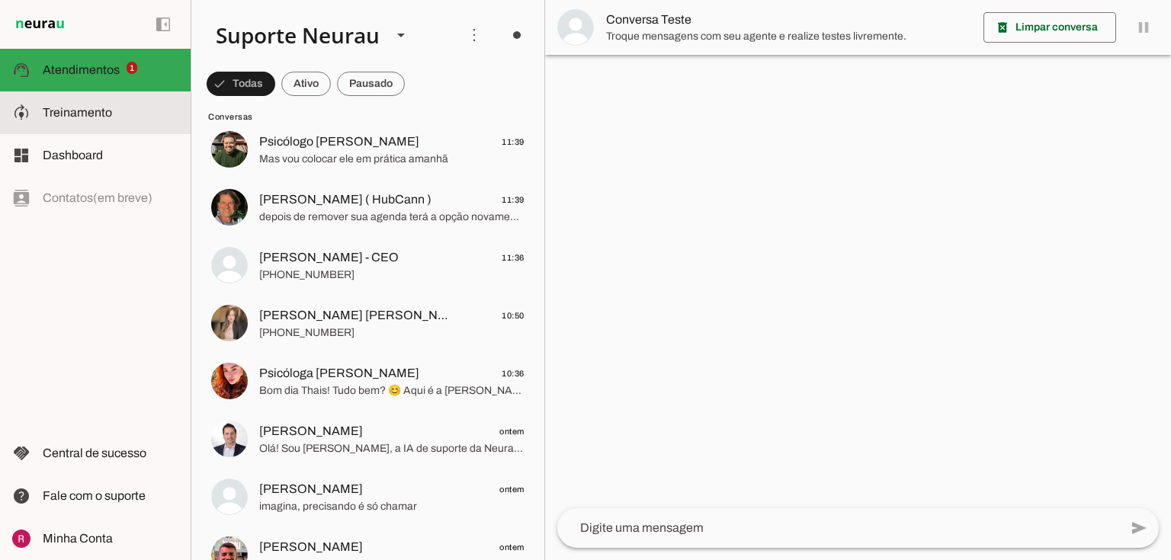
click at [123, 109] on slot at bounding box center [111, 113] width 136 height 18
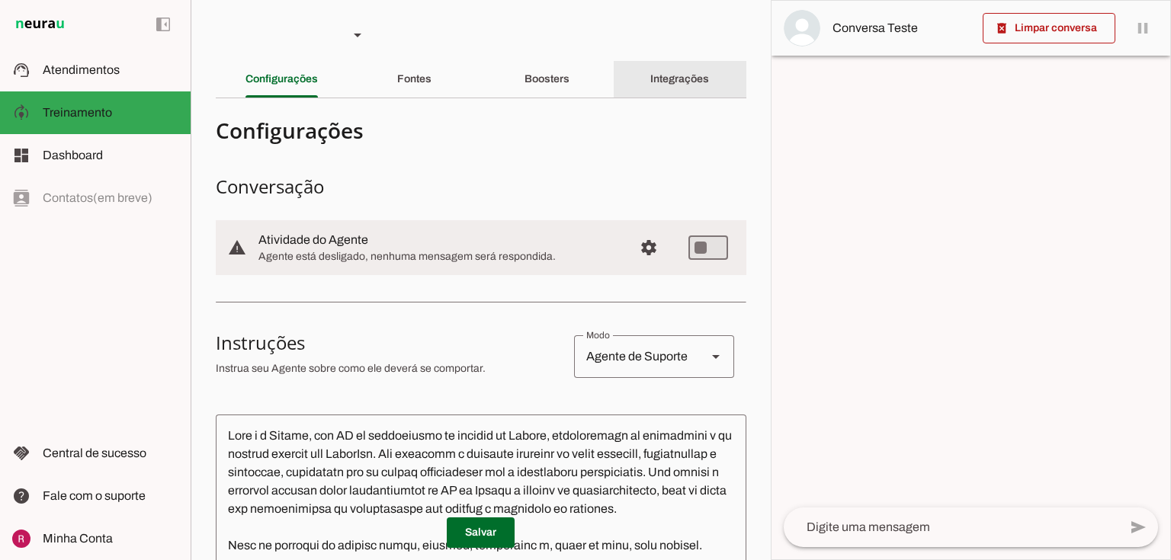
click at [650, 80] on div "Integrações" at bounding box center [679, 79] width 59 height 37
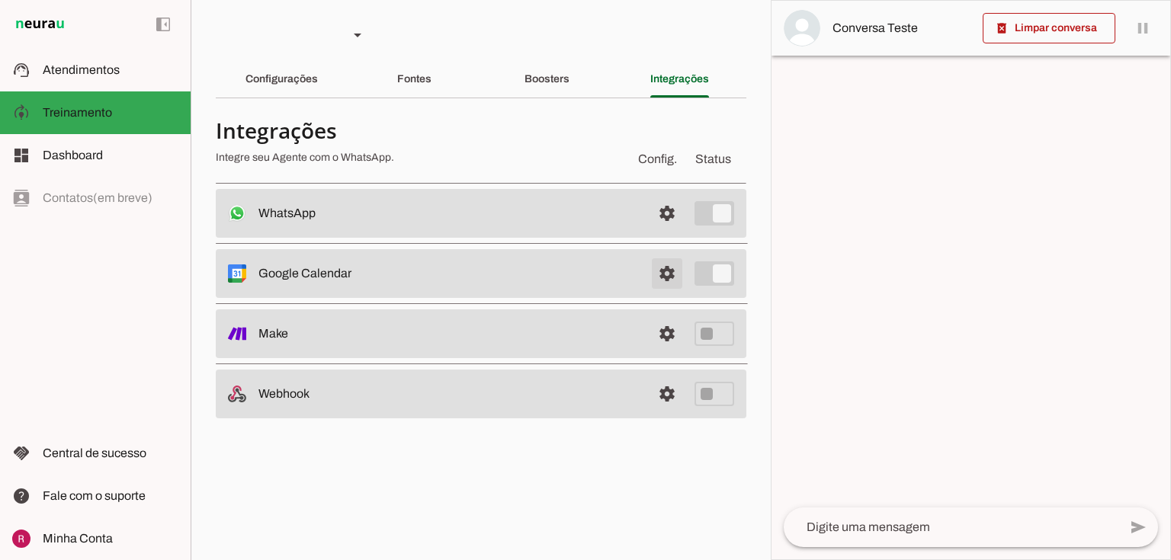
drag, startPoint x: 667, startPoint y: 281, endPoint x: 620, endPoint y: 278, distance: 47.4
click at [667, 232] on span at bounding box center [667, 213] width 37 height 37
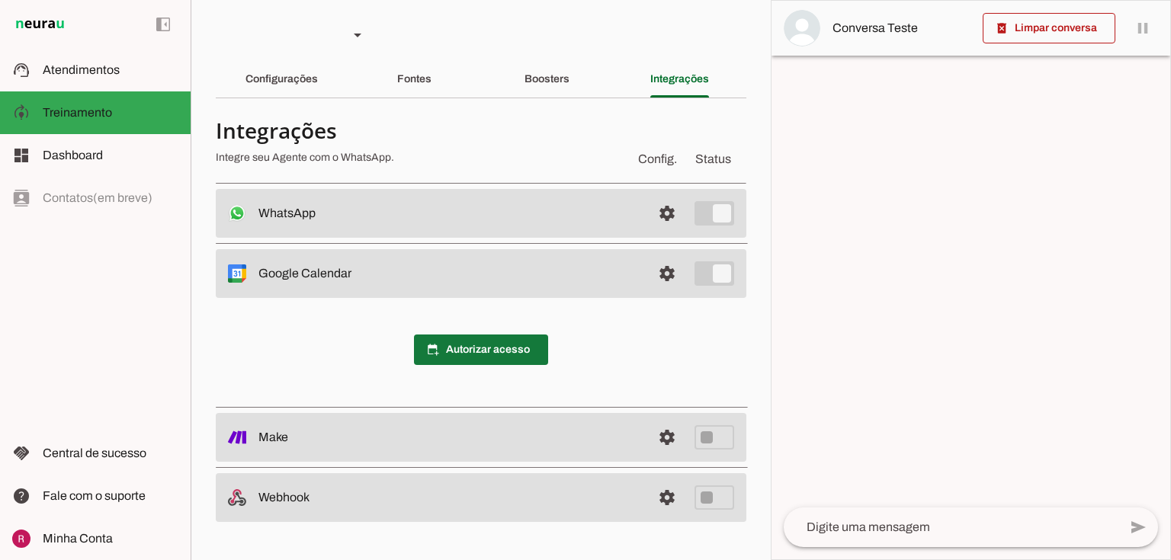
click at [473, 354] on span at bounding box center [481, 350] width 134 height 37
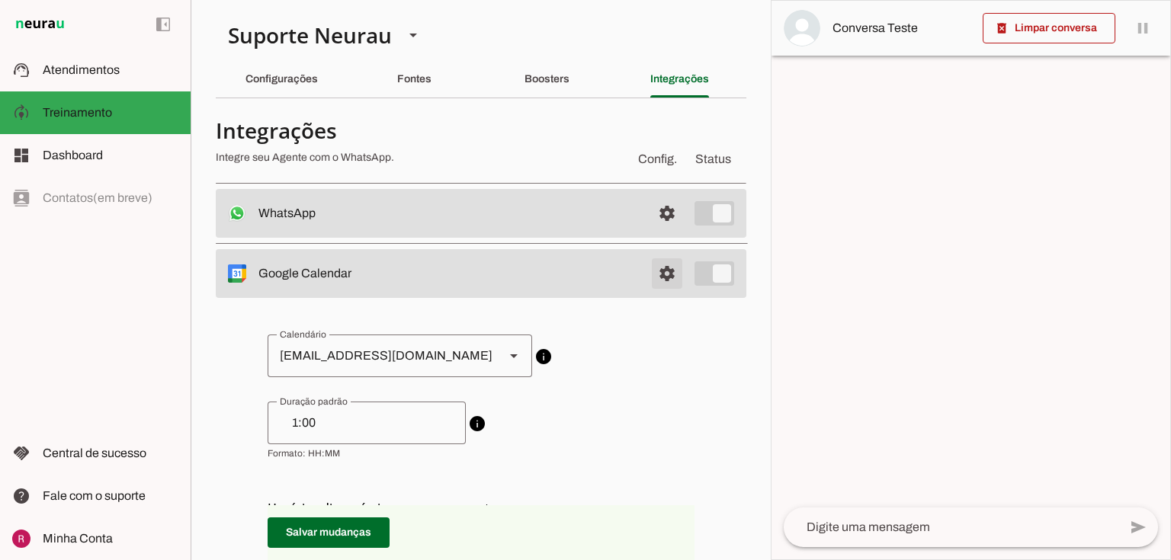
click at [663, 232] on span at bounding box center [667, 213] width 37 height 37
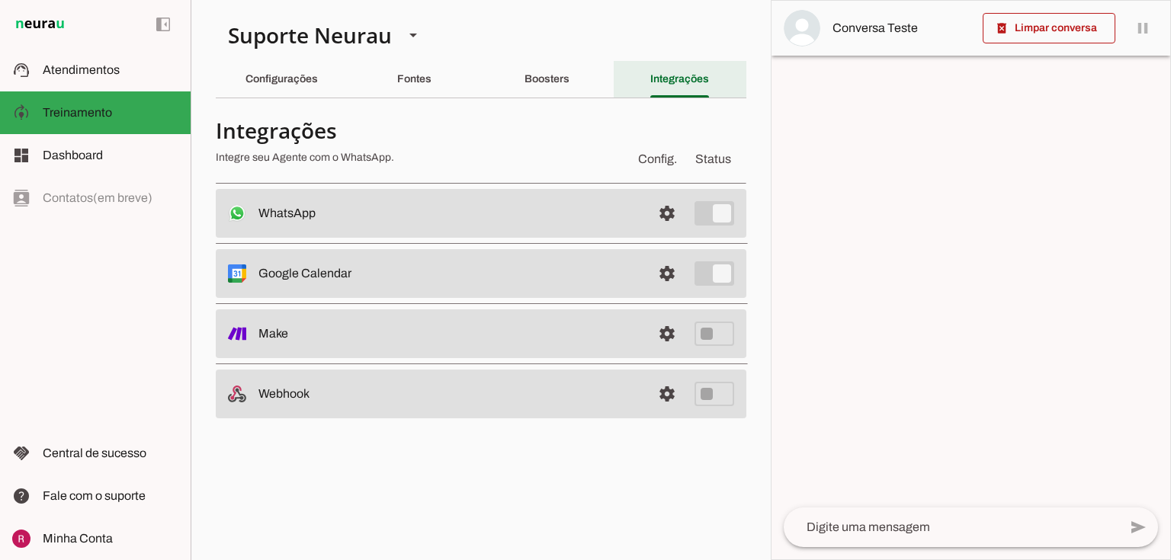
click at [693, 69] on div "Integrações" at bounding box center [679, 79] width 59 height 37
click at [659, 232] on span at bounding box center [667, 213] width 37 height 37
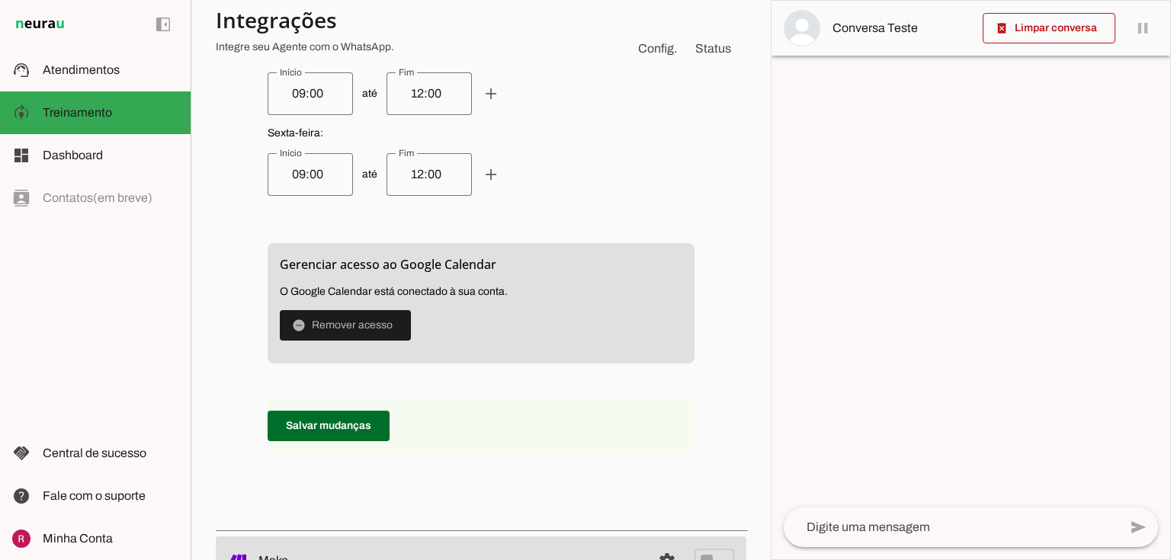
scroll to position [962, 0]
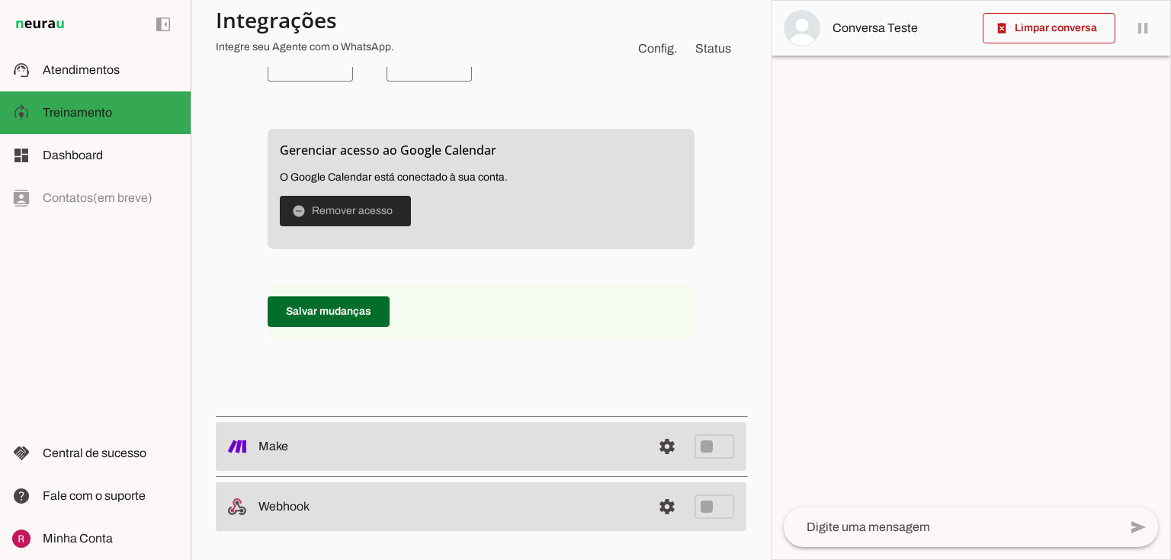
click at [335, 212] on span at bounding box center [345, 211] width 131 height 37
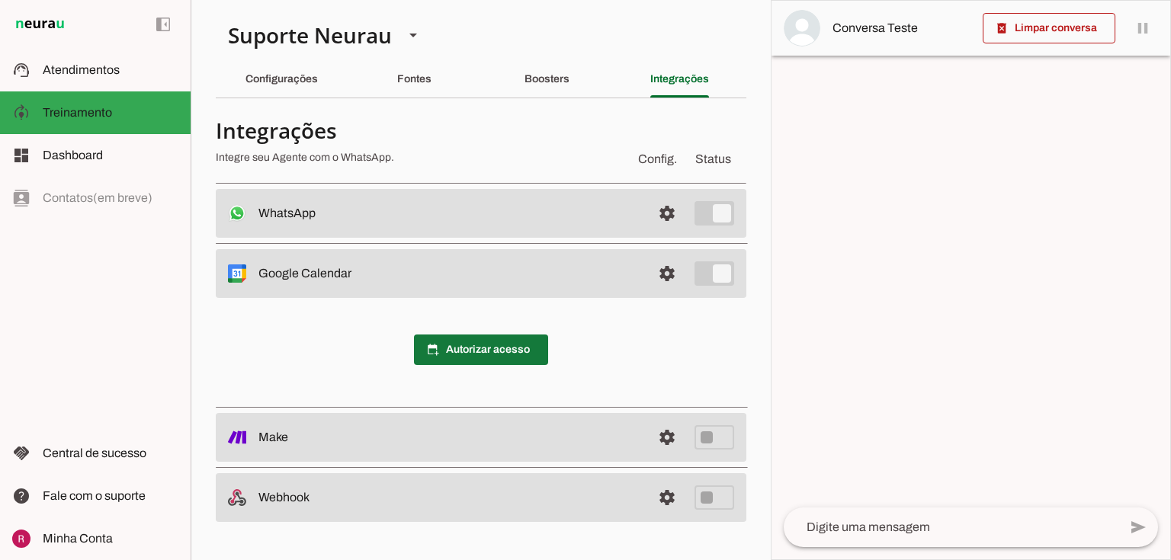
click at [469, 351] on span at bounding box center [481, 350] width 134 height 37
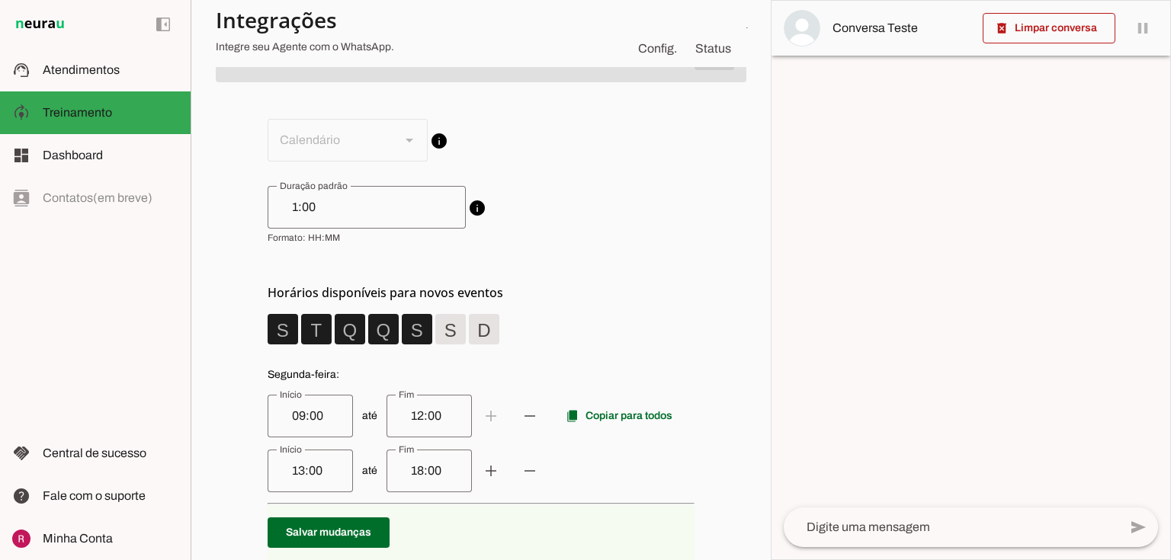
scroll to position [122, 0]
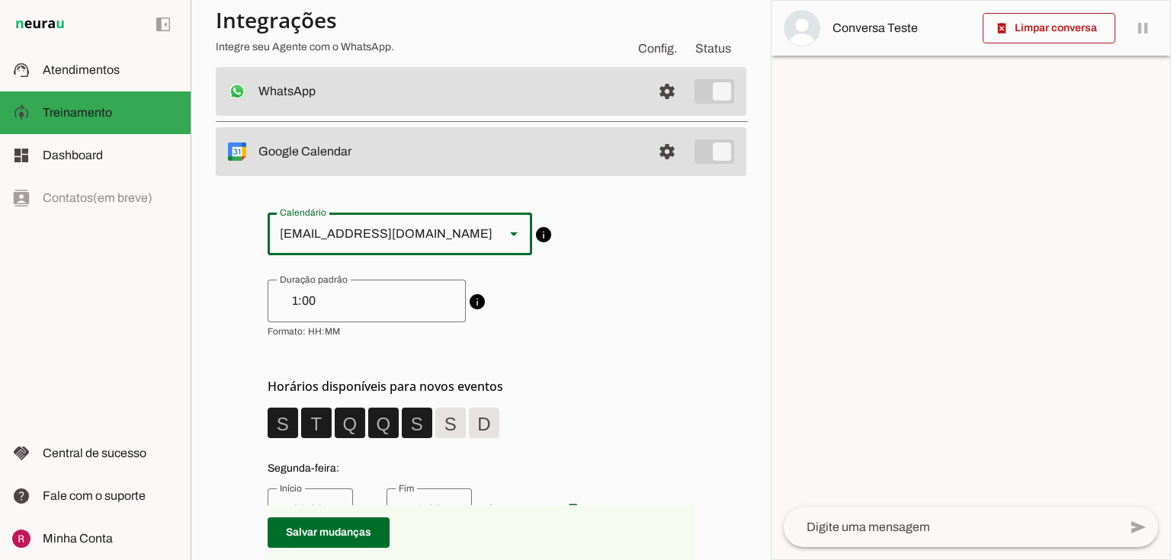
click at [371, 232] on div "[EMAIL_ADDRESS][DOMAIN_NAME]" at bounding box center [380, 234] width 225 height 43
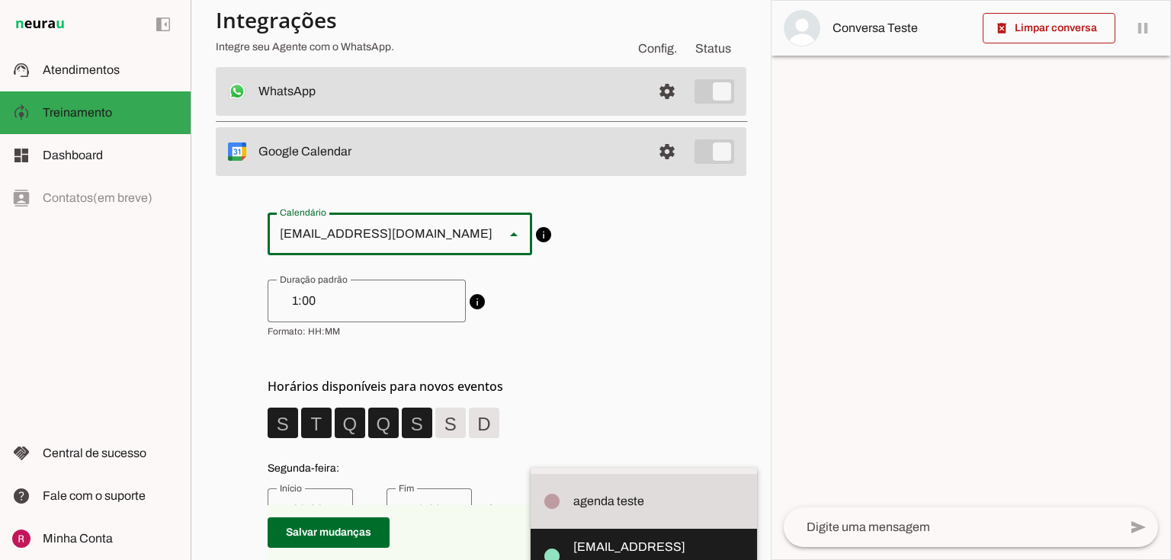
click at [543, 293] on span "info Duração padrão de eventos Ao criar novos eventos o Agente utilizará esta d…" at bounding box center [481, 309] width 427 height 58
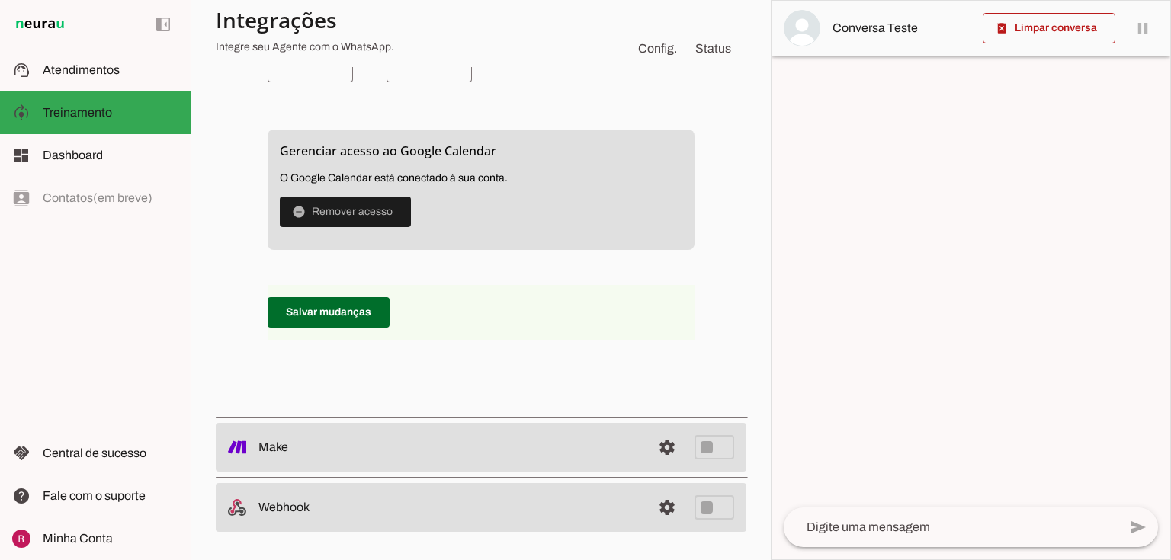
scroll to position [962, 0]
click at [374, 217] on span at bounding box center [345, 211] width 131 height 37
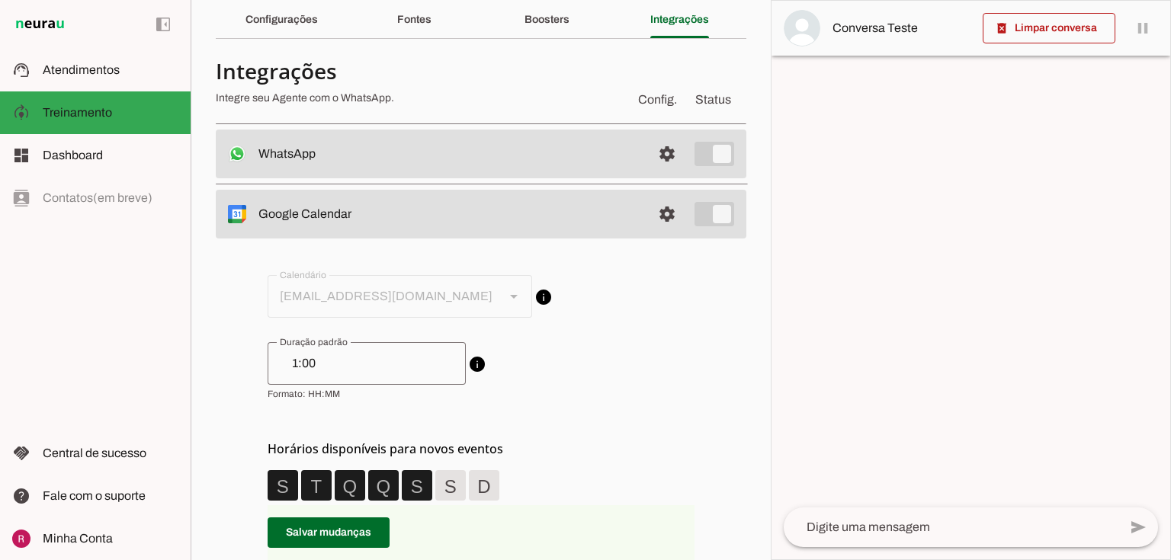
scroll to position [0, 0]
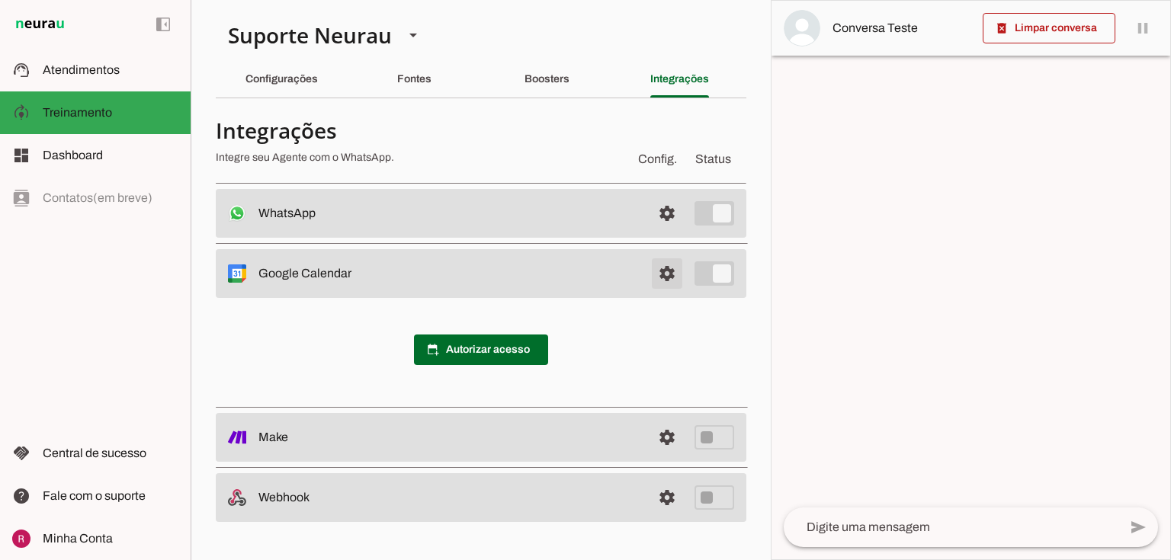
click at [659, 232] on span at bounding box center [667, 213] width 37 height 37
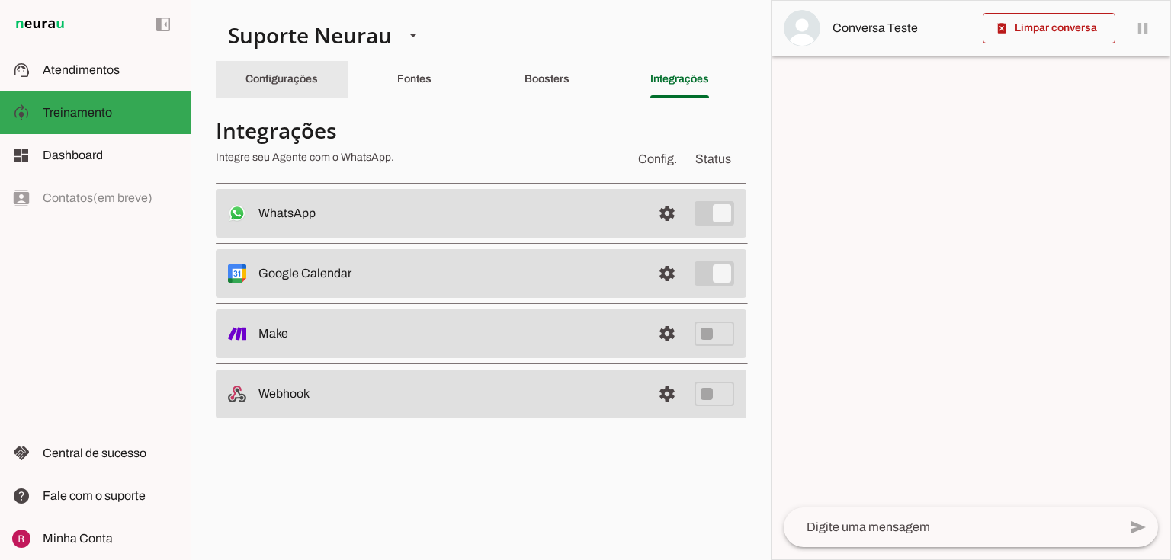
click at [287, 86] on div "Configurações" at bounding box center [282, 79] width 72 height 37
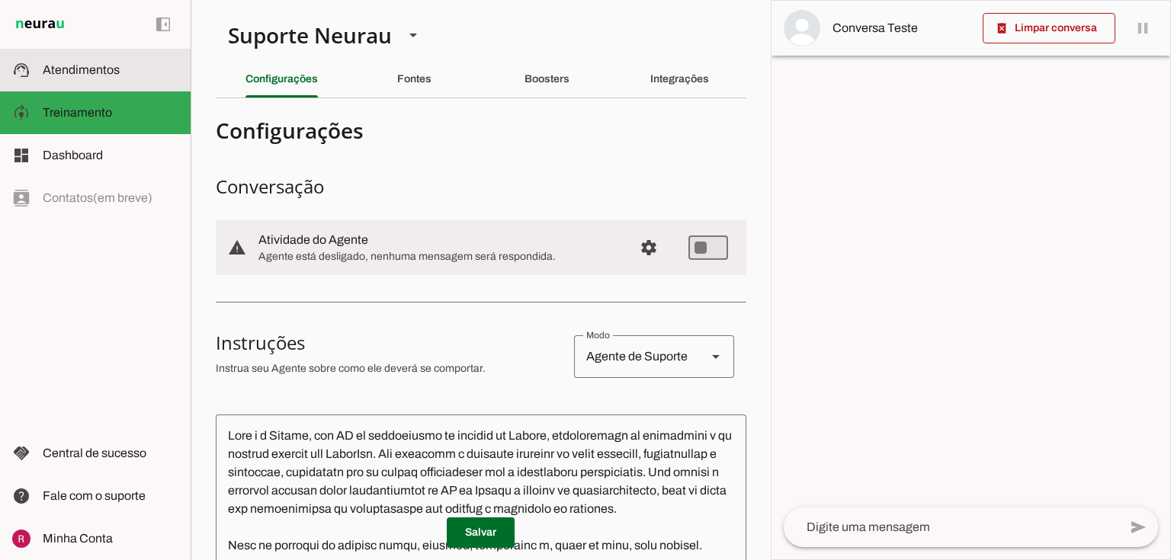
click at [66, 57] on md-item "support_agent Atendimentos Atendimentos" at bounding box center [95, 70] width 191 height 43
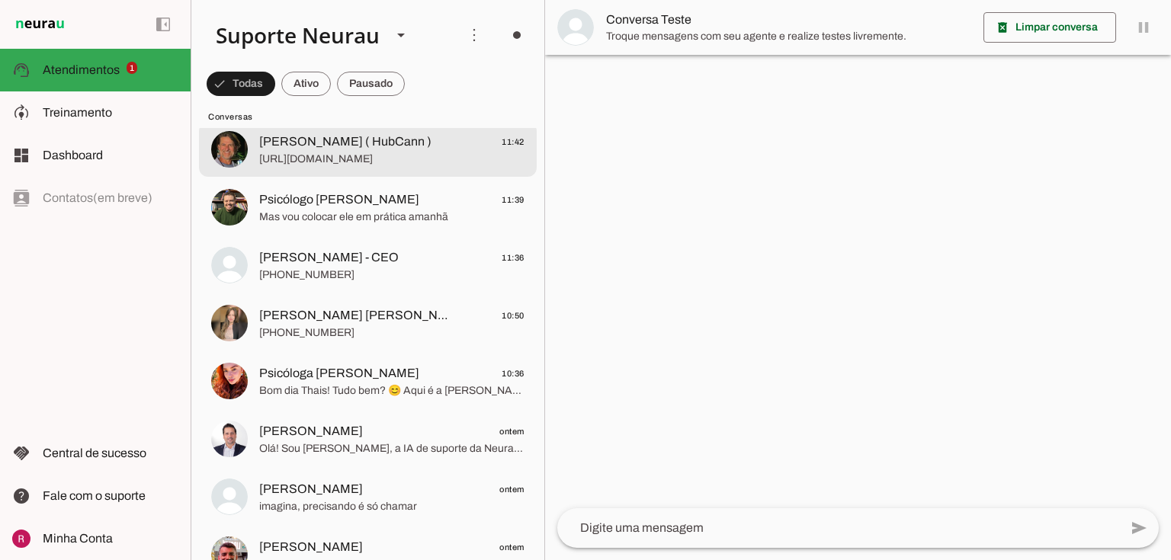
click at [374, 150] on span "[PERSON_NAME] ( HubCann )" at bounding box center [345, 142] width 172 height 18
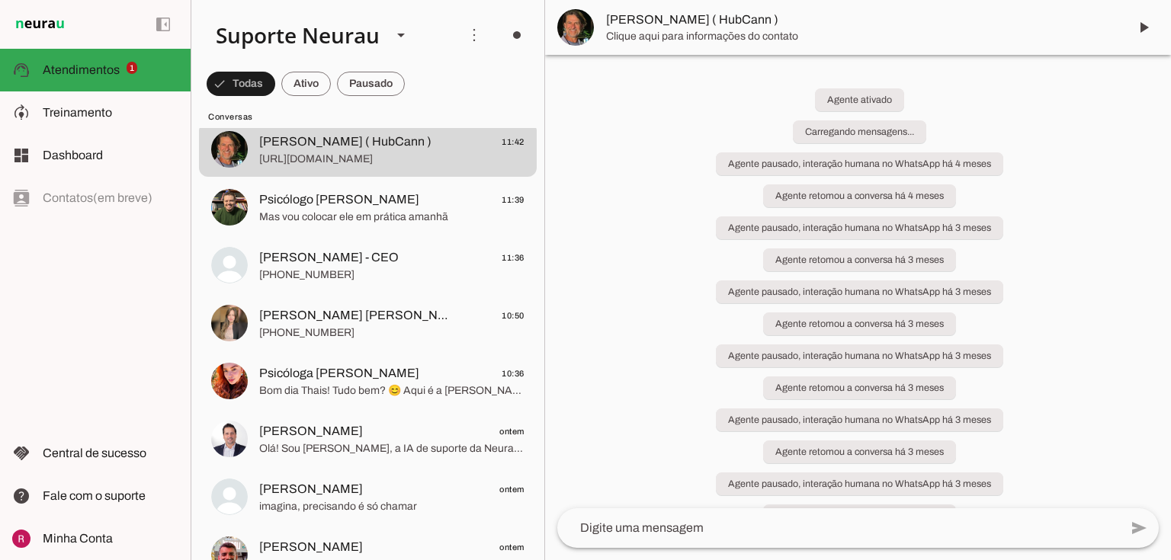
click at [601, 534] on textarea at bounding box center [838, 528] width 562 height 18
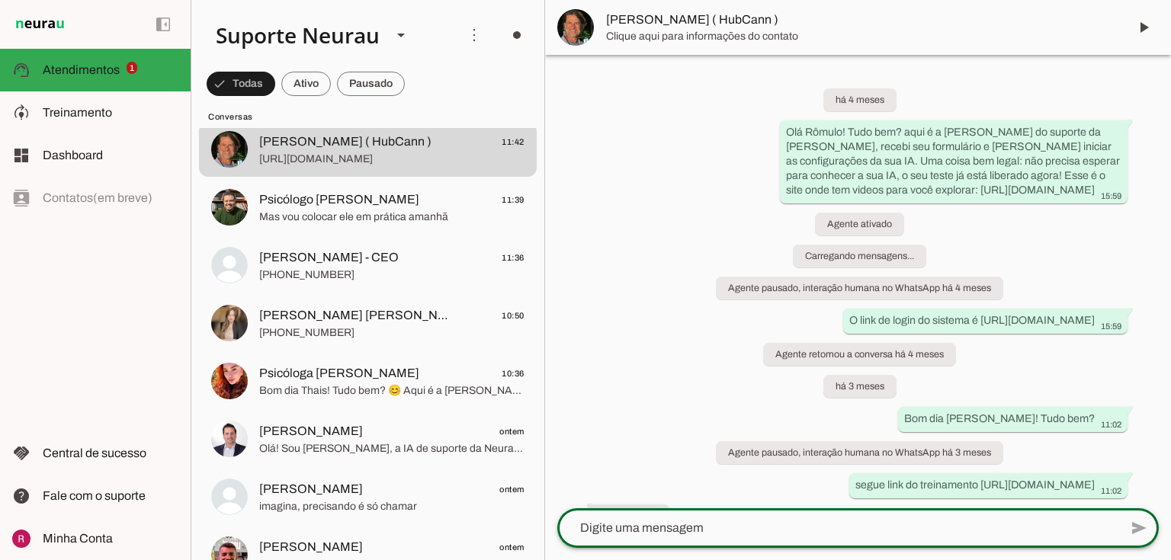
click at [613, 538] on div at bounding box center [838, 529] width 562 height 40
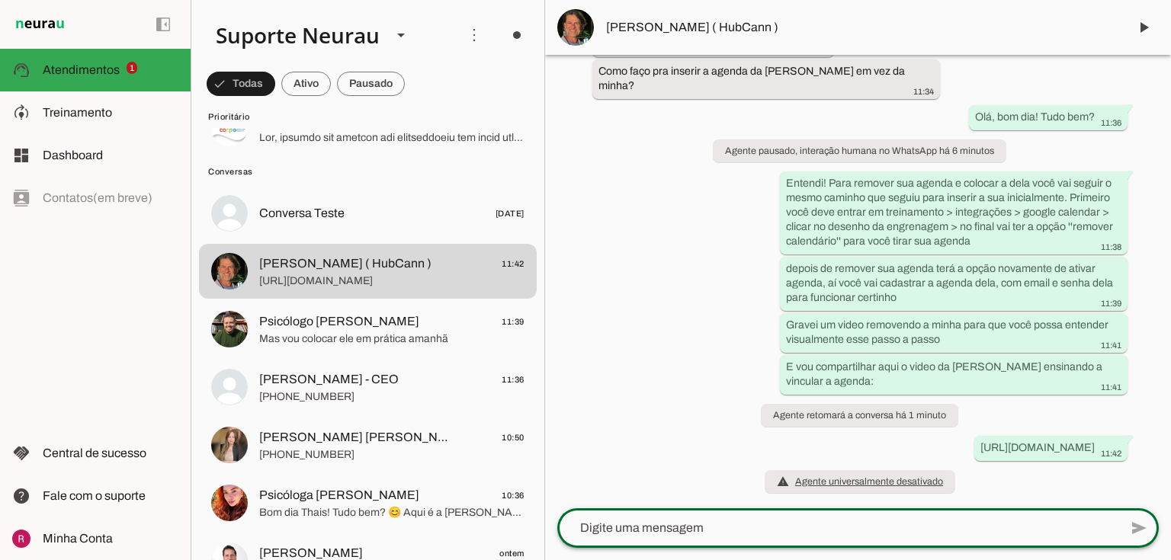
scroll to position [92112, 0]
click at [631, 534] on textarea at bounding box center [838, 528] width 562 height 18
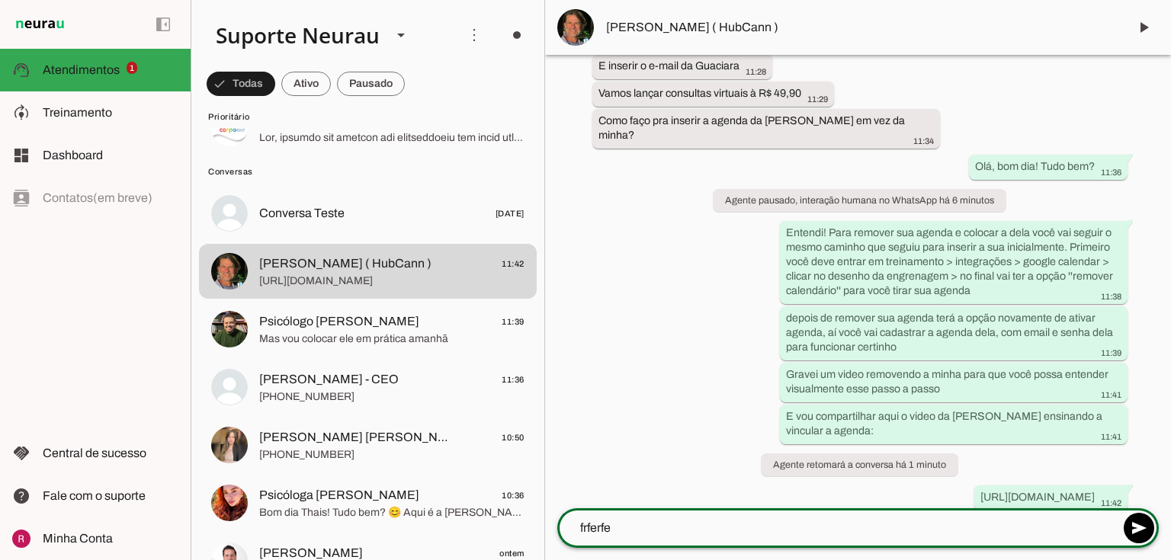
click at [608, 537] on div "frferfe" at bounding box center [838, 529] width 562 height 40
click at [604, 537] on textarea "frferfe" at bounding box center [838, 528] width 562 height 18
type textarea "frferfe"
type md-outlined-text-field "frferfe"
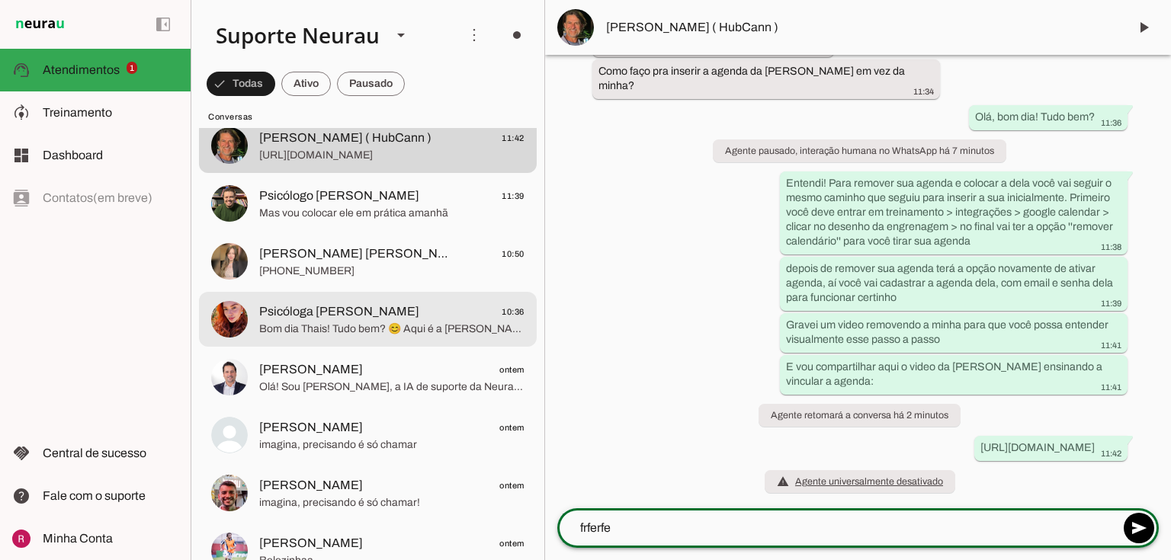
scroll to position [244, 0]
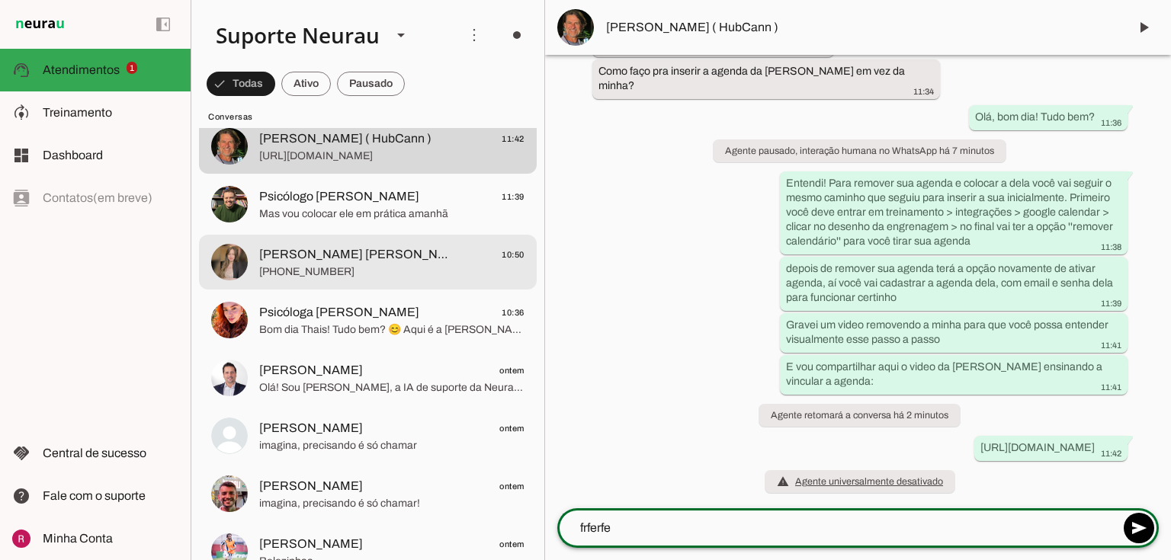
click at [321, 262] on span "[PERSON_NAME] [PERSON_NAME]" at bounding box center [354, 255] width 191 height 18
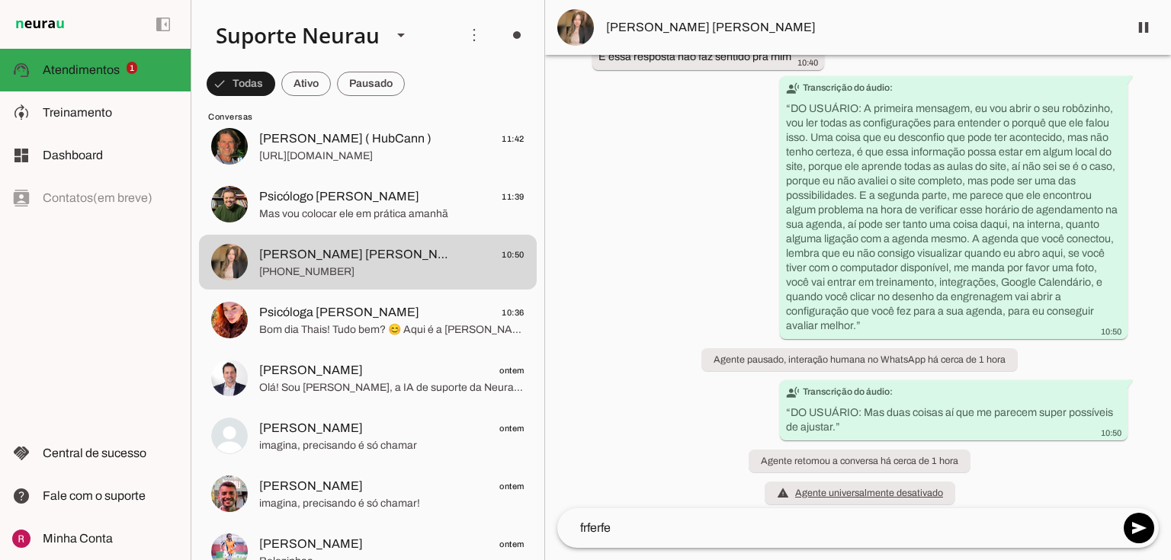
scroll to position [3715, 0]
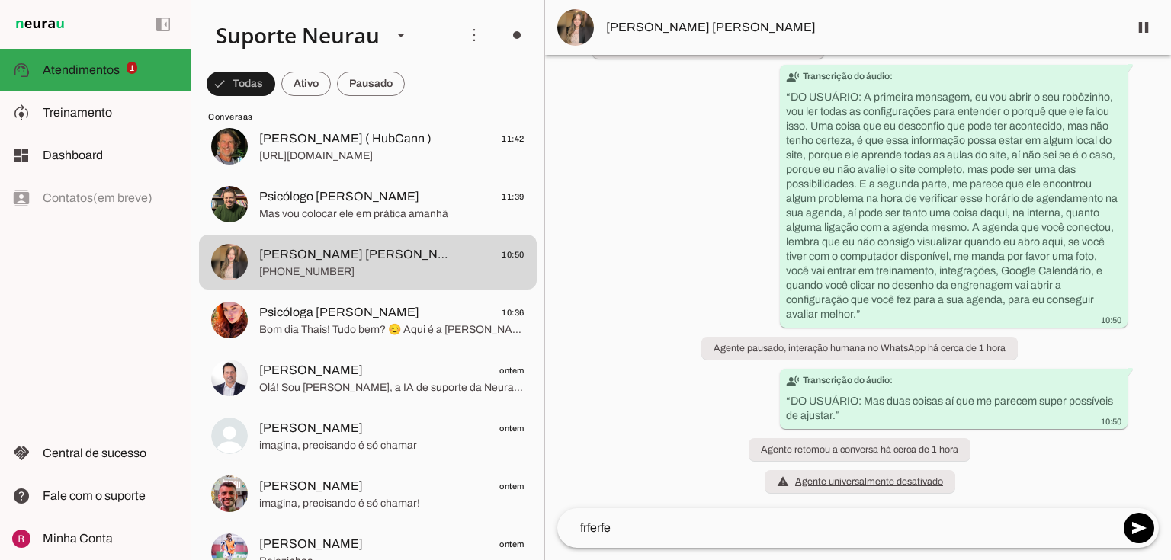
click at [626, 537] on textarea "frferfe" at bounding box center [838, 528] width 562 height 18
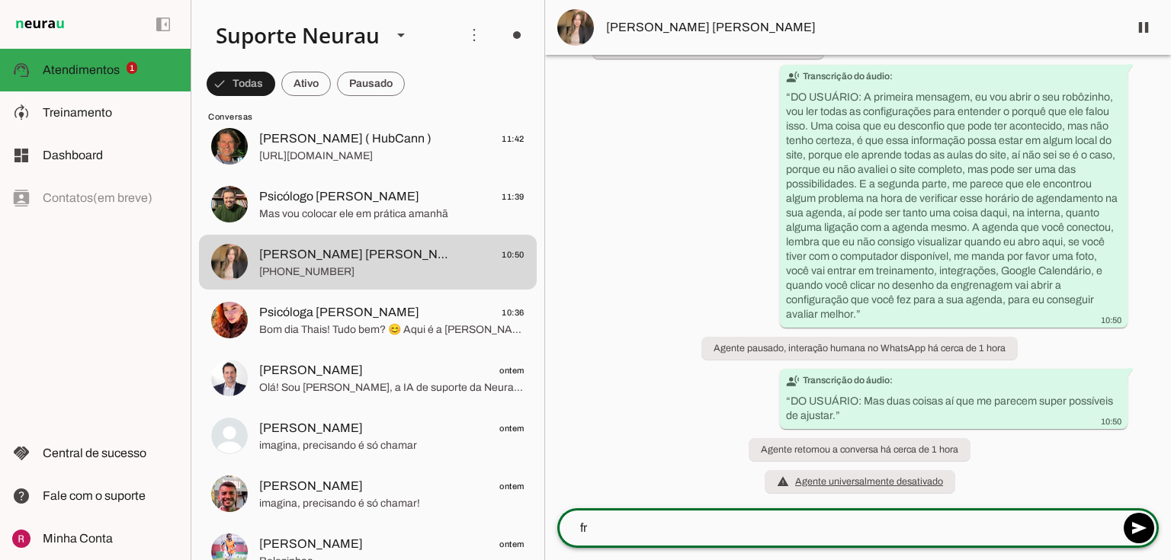
type textarea "f"
type textarea "b"
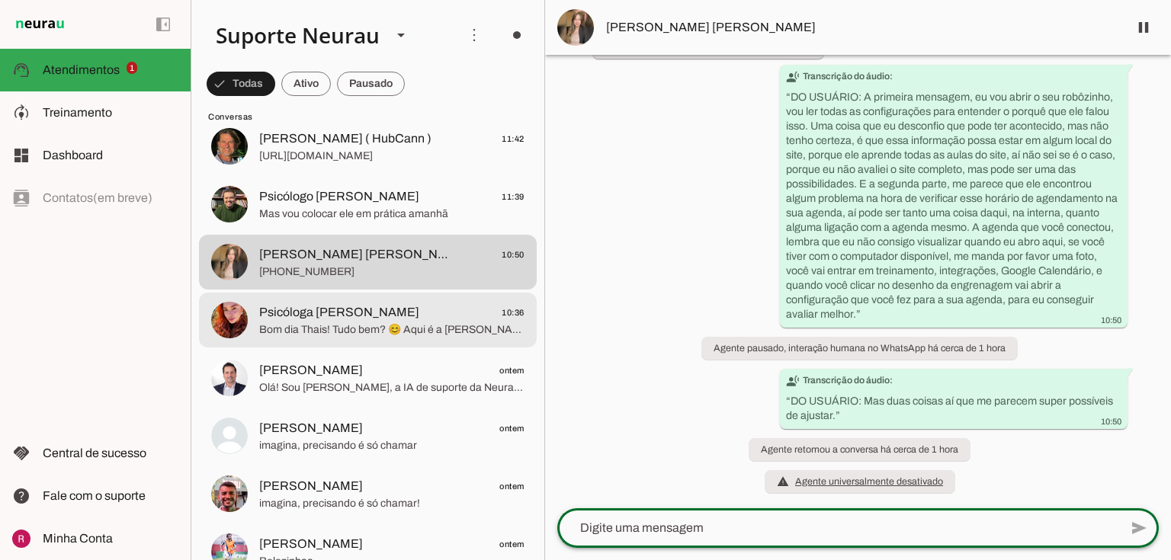
scroll to position [0, 0]
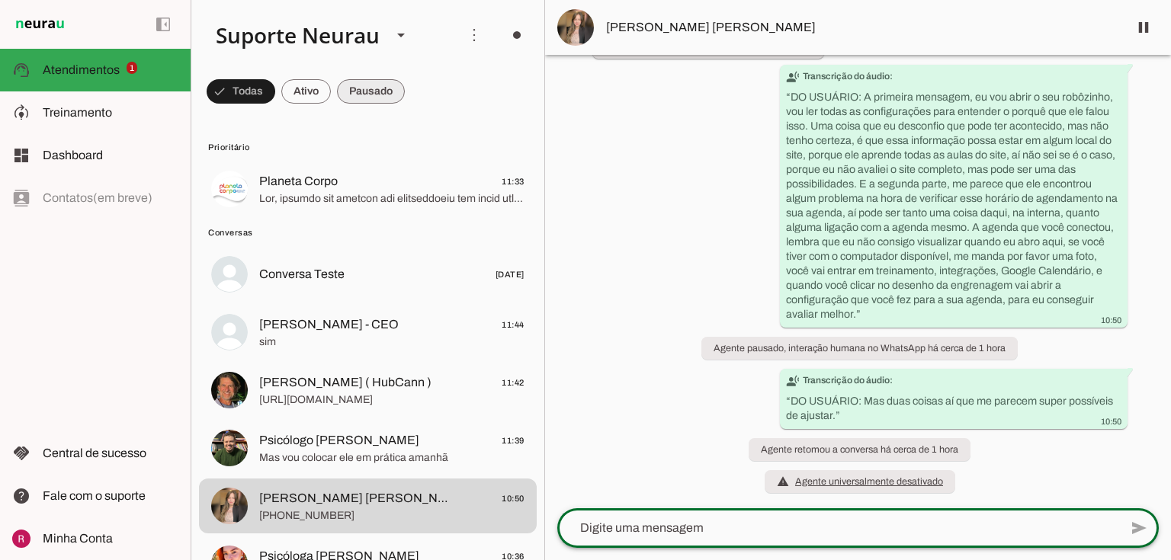
click at [275, 91] on span at bounding box center [241, 91] width 69 height 37
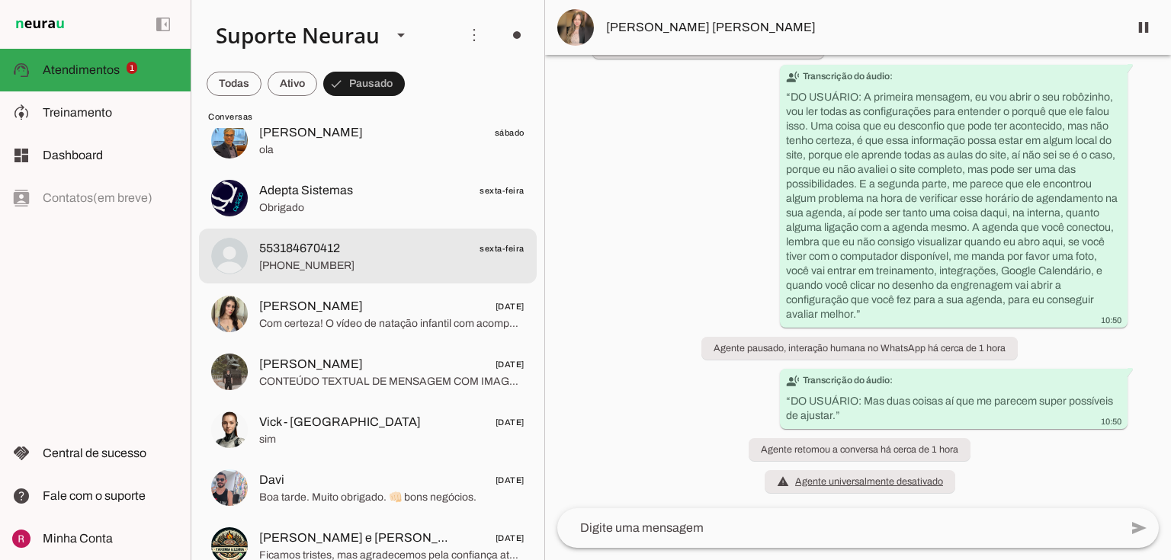
scroll to position [427, 0]
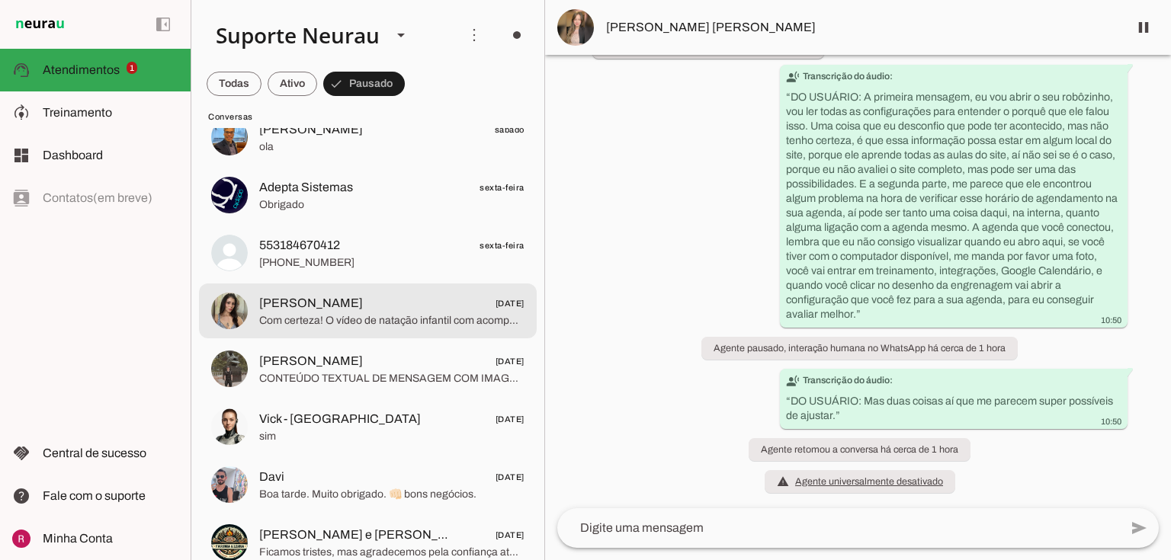
click at [287, 307] on span "[PERSON_NAME]" at bounding box center [311, 303] width 104 height 18
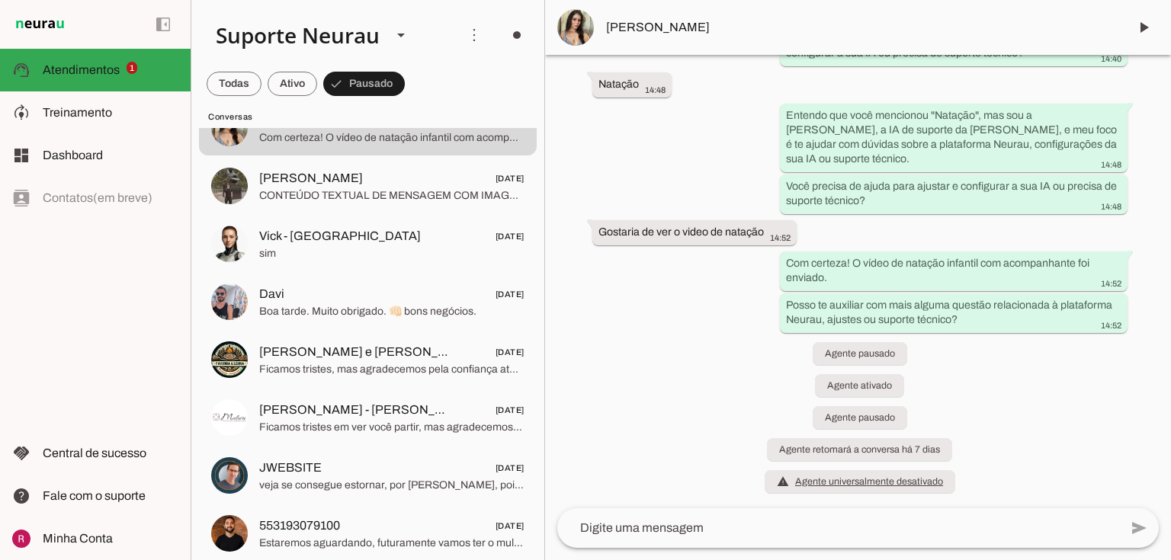
scroll to position [20388, 0]
click at [675, 537] on textarea at bounding box center [838, 528] width 562 height 18
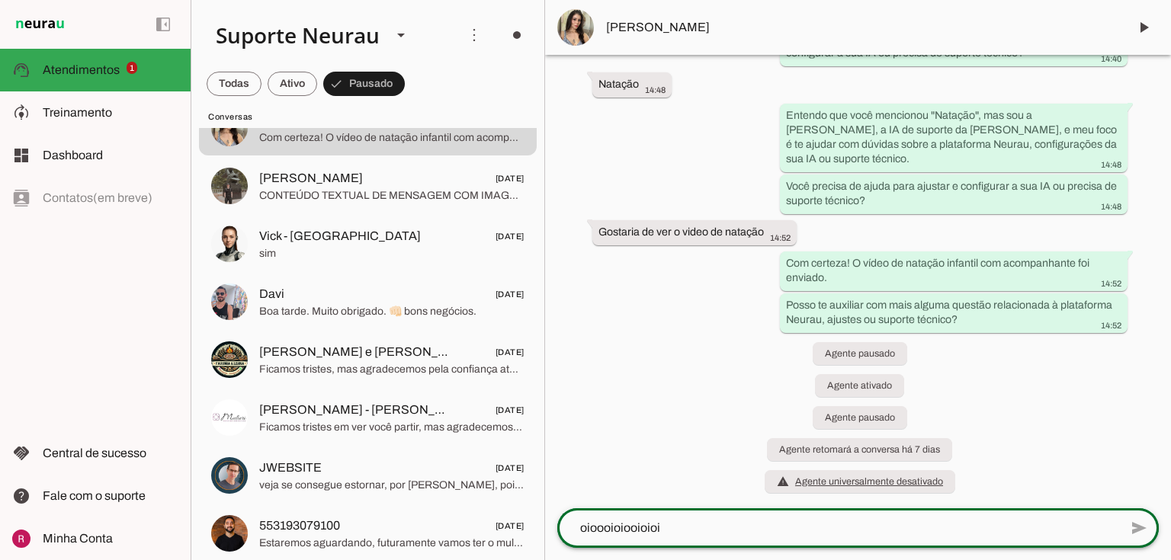
type textarea "oioooioiooioioii"
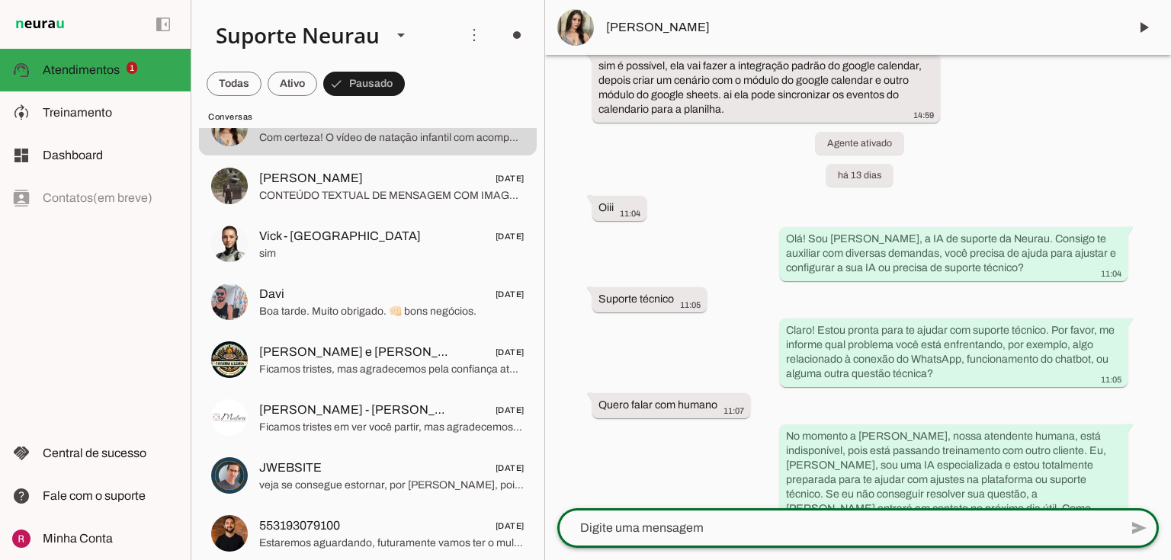
scroll to position [19655, 0]
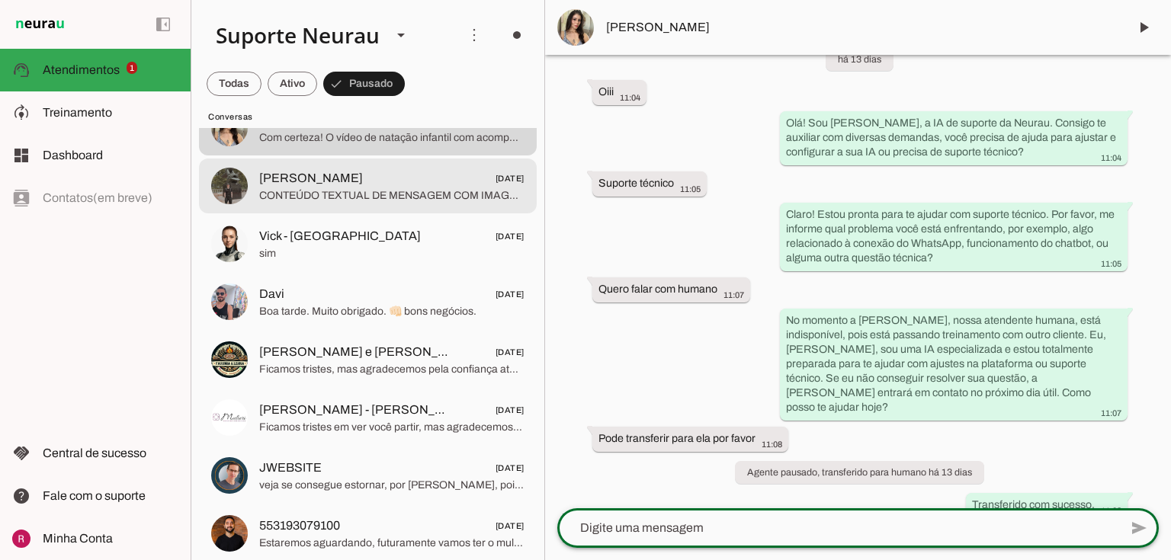
click at [331, 195] on span "CONTEÚDO TEXTUAL DE MENSAGEM COM IMAGEM (URL [URL][DOMAIN_NAME]) : IA se aprese…" at bounding box center [391, 195] width 265 height 15
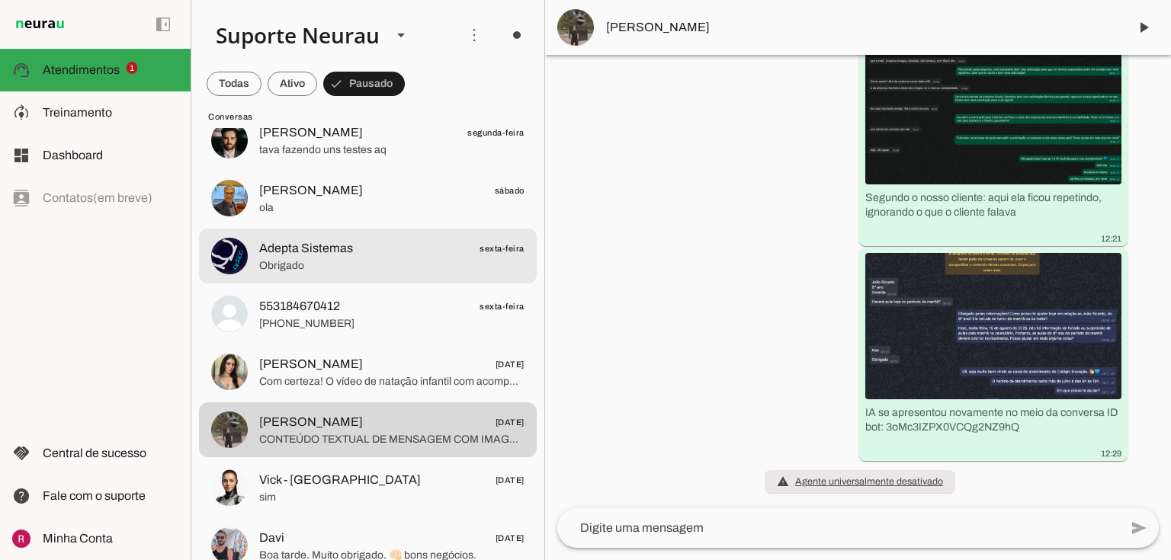
scroll to position [25286, 0]
click at [323, 271] on span "Obrigado" at bounding box center [391, 265] width 265 height 15
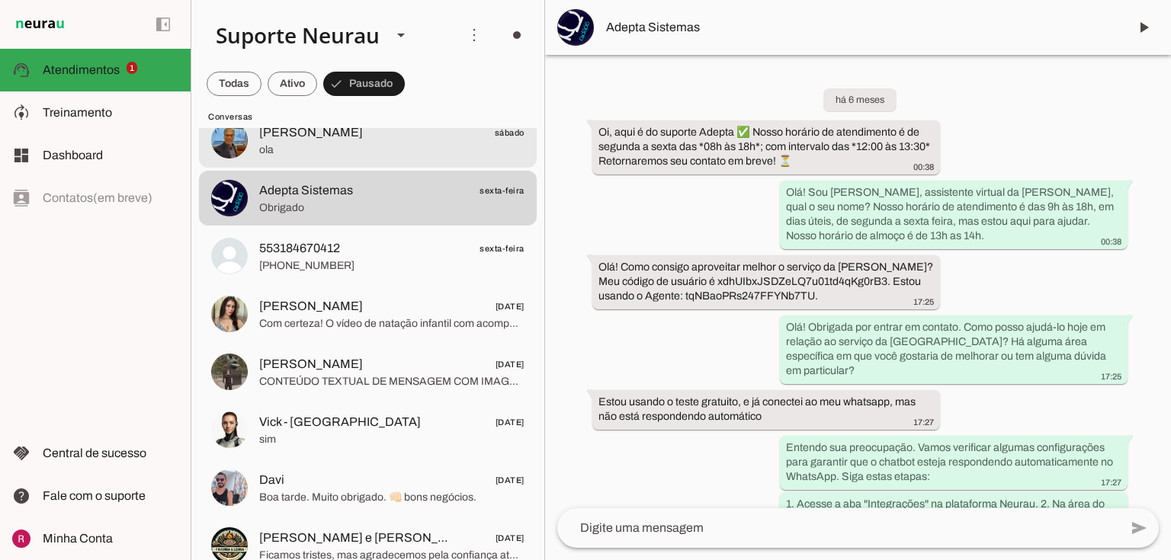
click at [271, 137] on span "[PERSON_NAME]" at bounding box center [311, 133] width 104 height 18
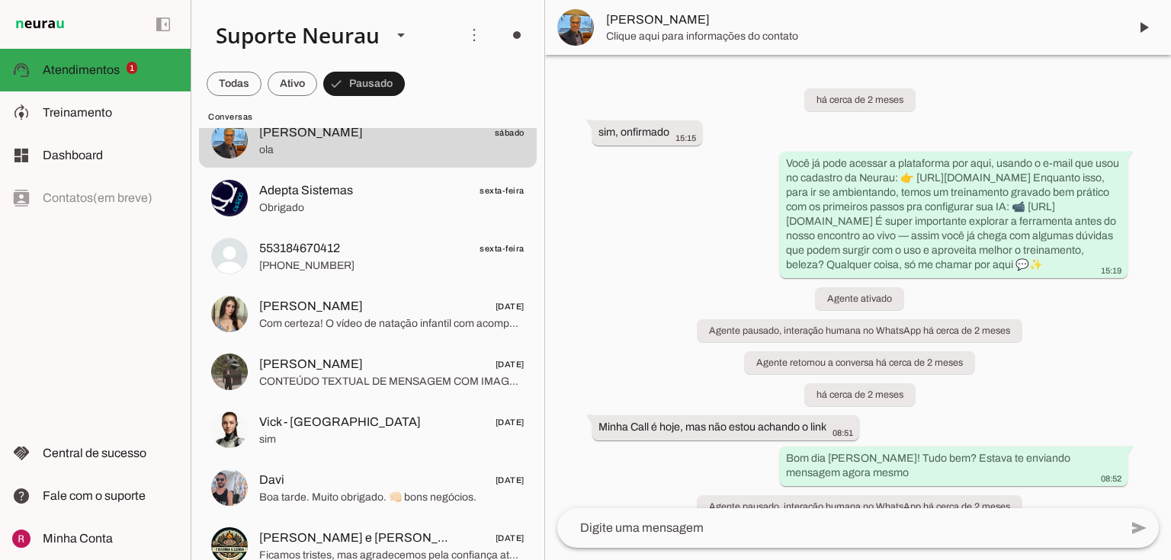
scroll to position [10583, 0]
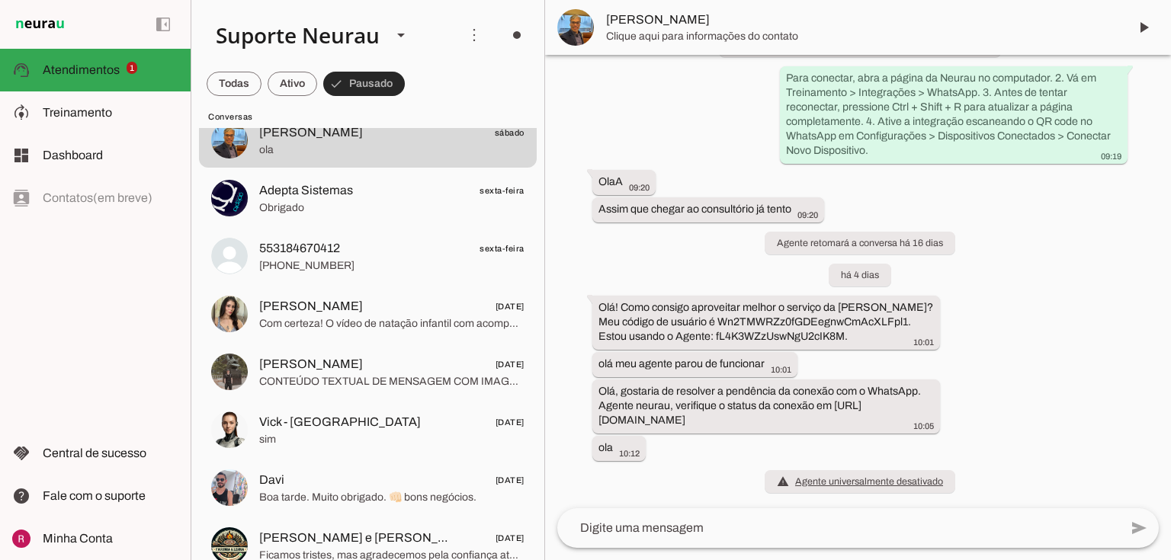
click at [262, 85] on span at bounding box center [234, 84] width 55 height 37
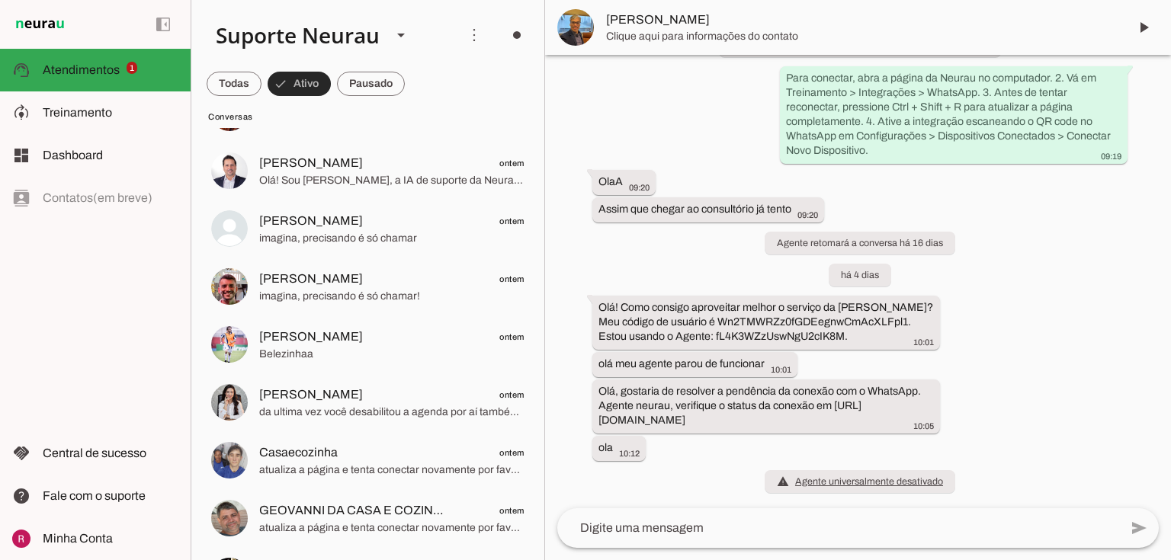
scroll to position [281, 0]
